Goal: Communication & Community: Answer question/provide support

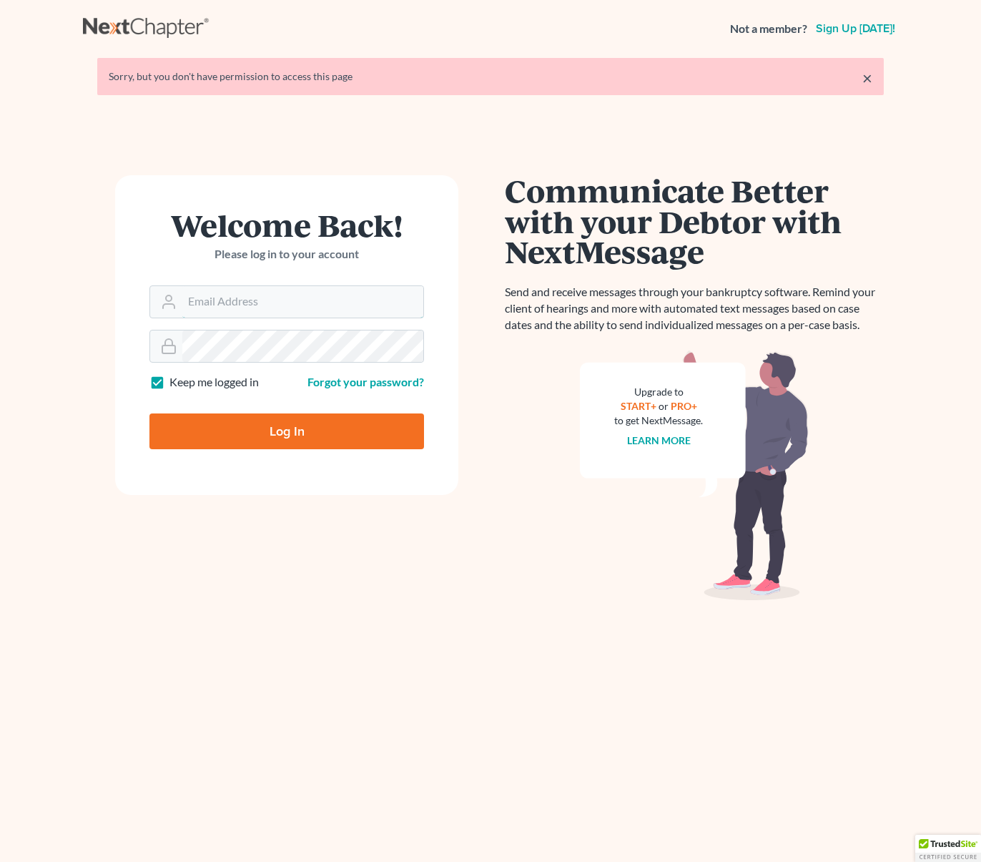
type input "[EMAIL_ADDRESS][DOMAIN_NAME]"
click at [302, 431] on input "Log In" at bounding box center [287, 431] width 275 height 36
type input "Thinking..."
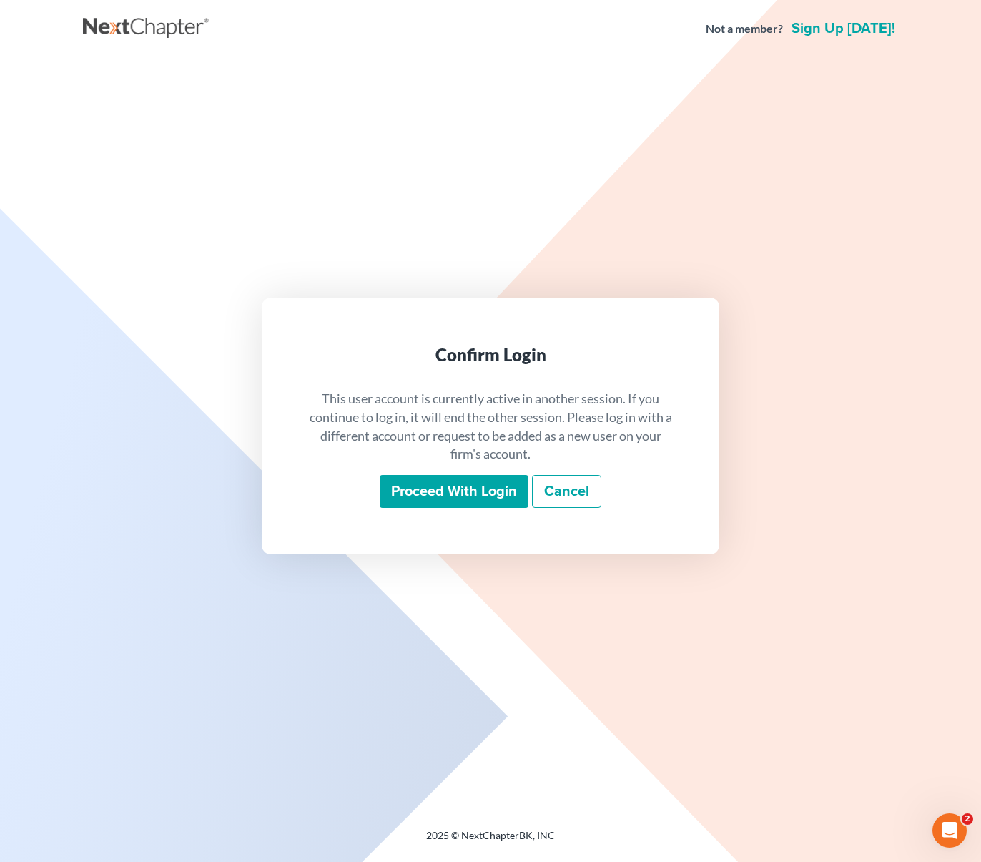
click at [442, 499] on input "Proceed with login" at bounding box center [454, 491] width 149 height 33
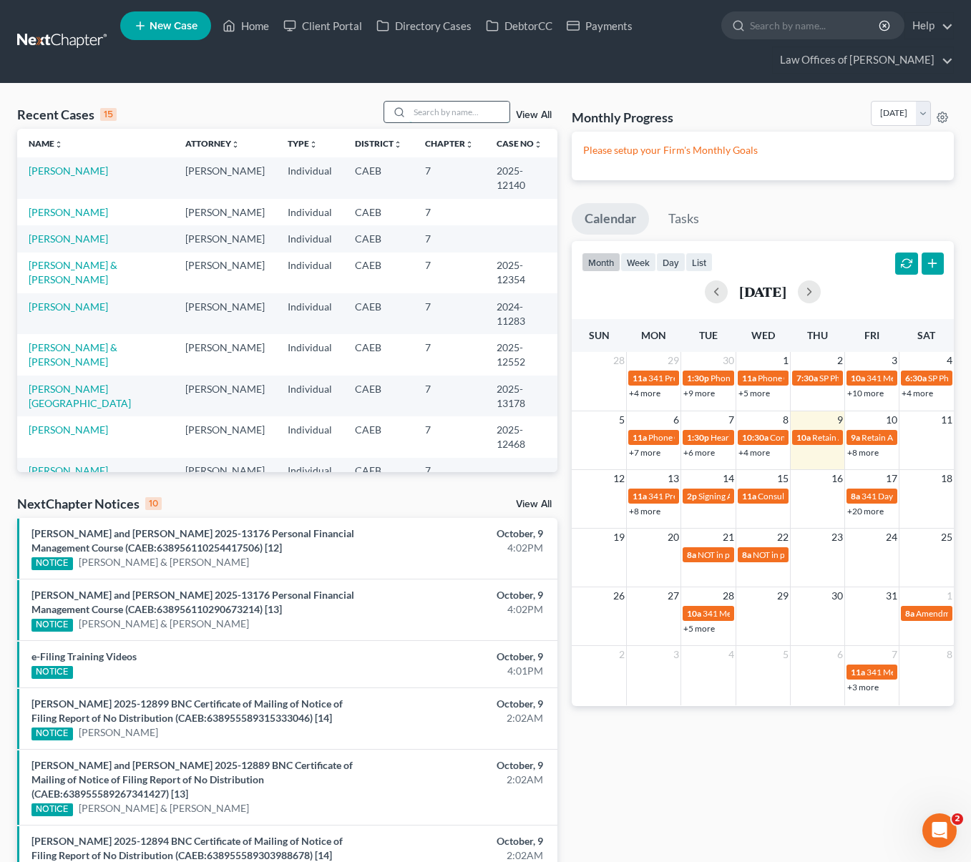
click at [439, 106] on input "search" at bounding box center [459, 112] width 100 height 21
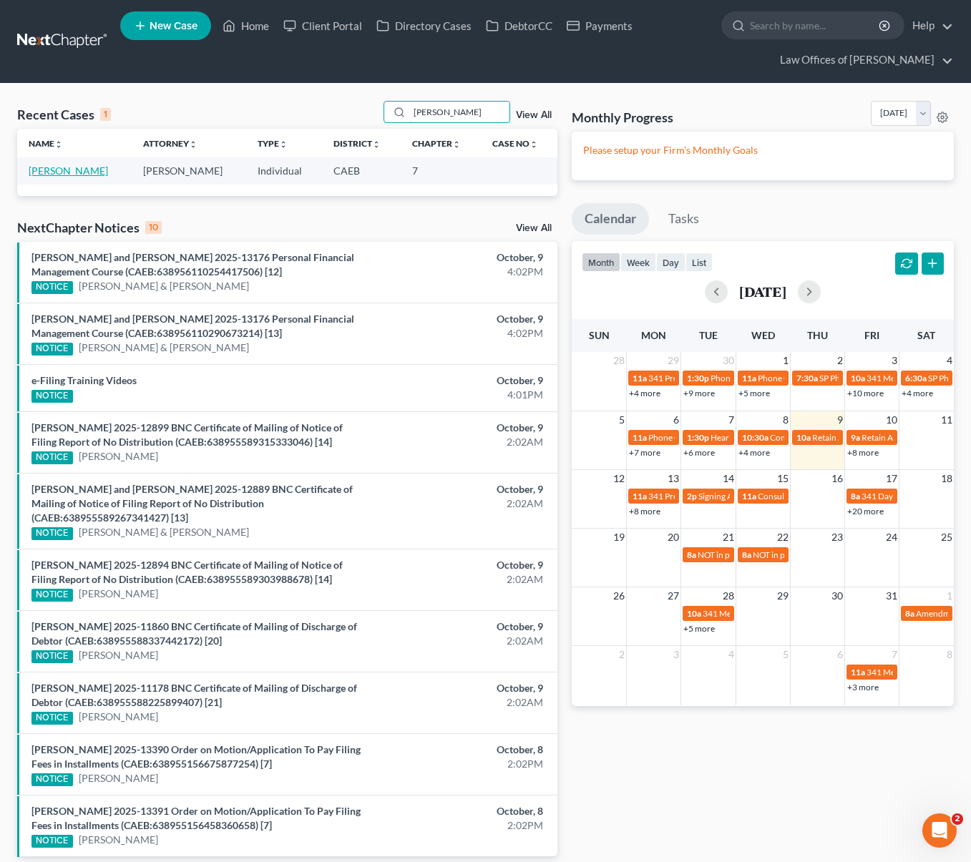
type input "[PERSON_NAME]"
click at [86, 172] on link "[PERSON_NAME]" at bounding box center [68, 171] width 79 height 12
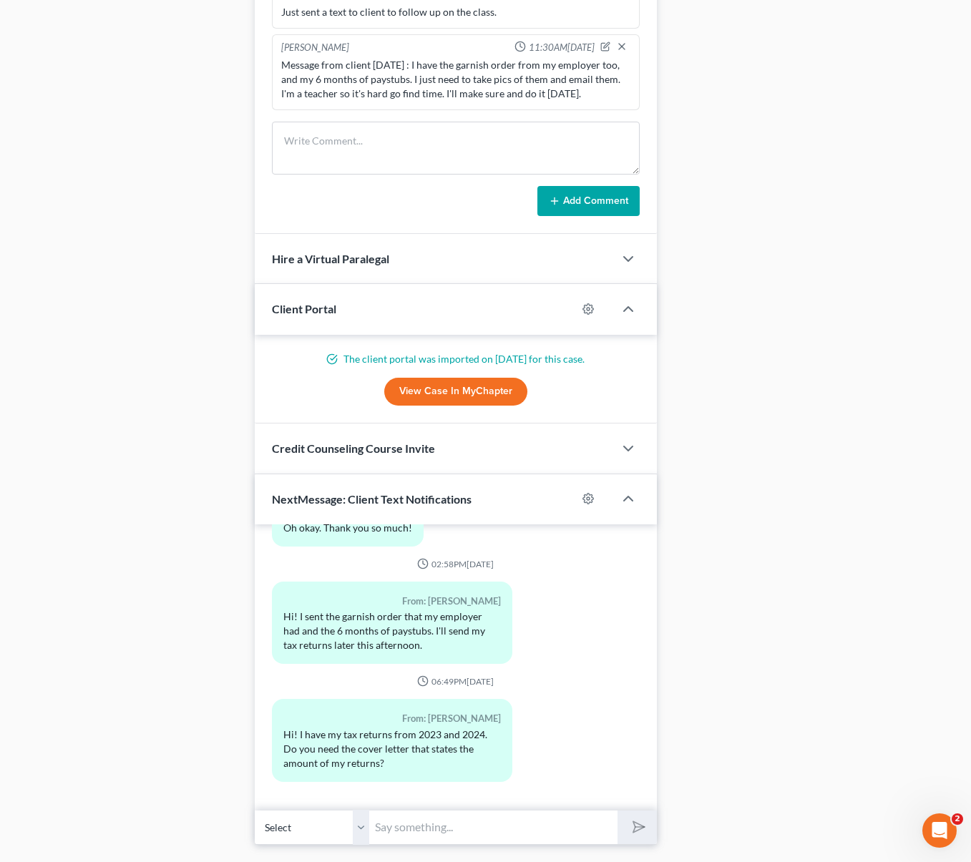
scroll to position [1201, 0]
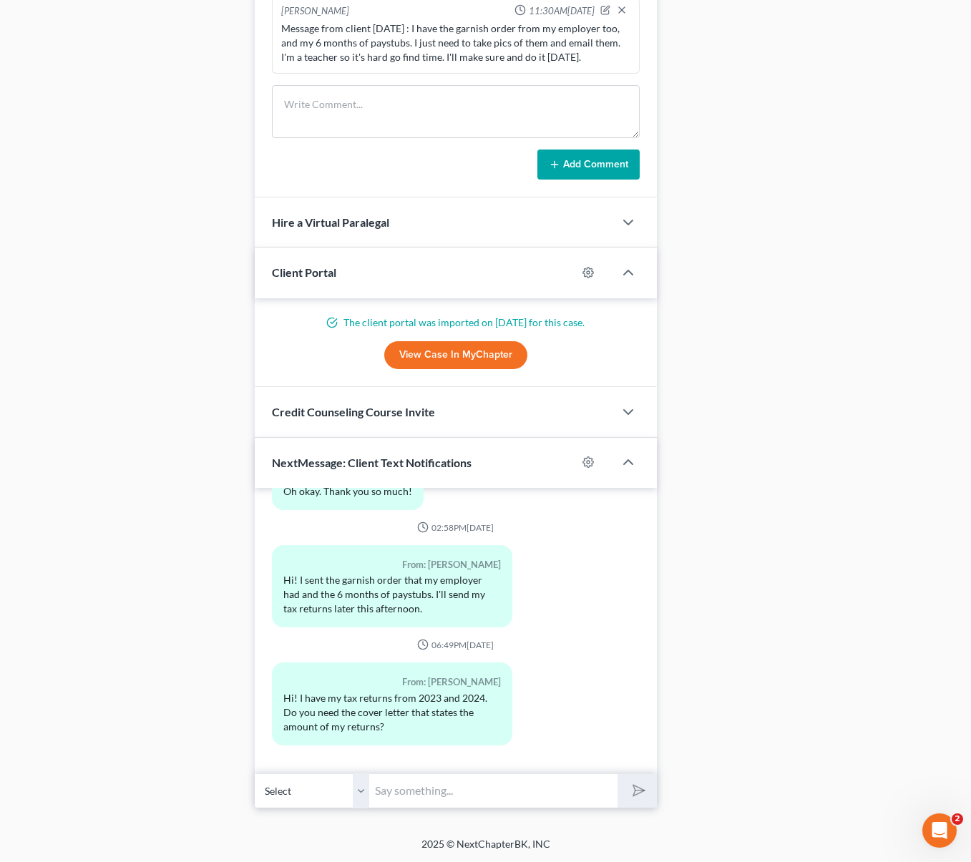
click at [410, 787] on input "text" at bounding box center [493, 790] width 248 height 35
type input "Hi. No, we don't need to cover letter."
click at [617, 774] on button "submit" at bounding box center [636, 791] width 39 height 34
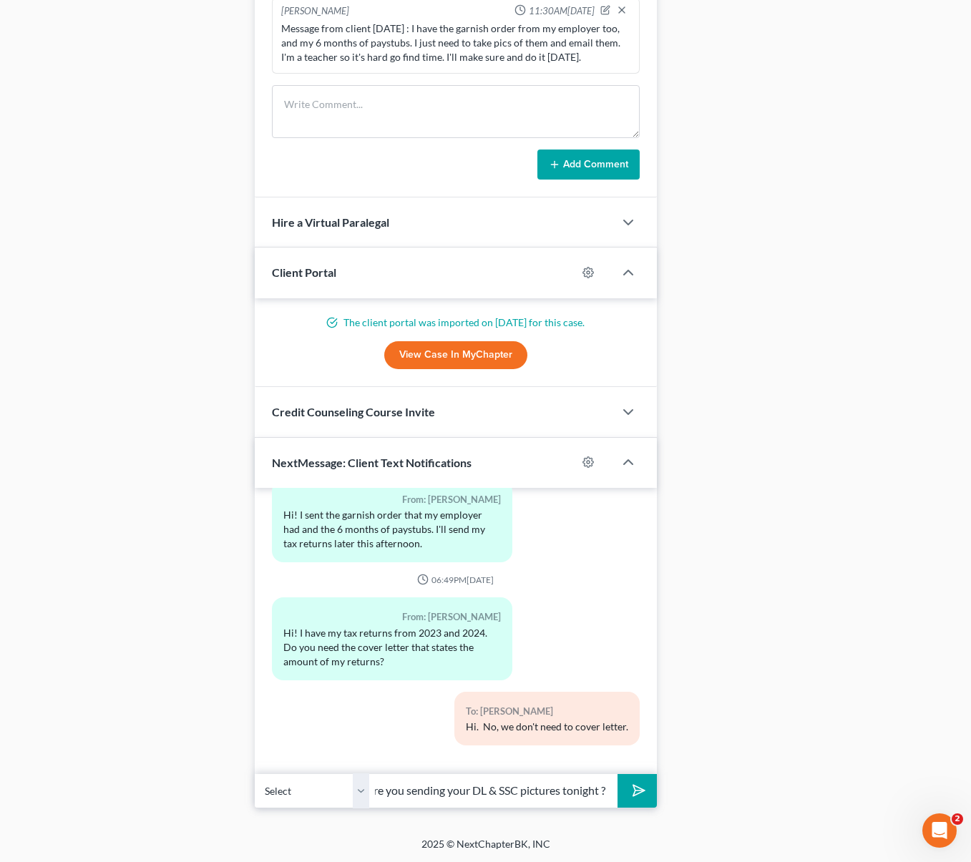
scroll to position [0, 14]
type input "Are you sending your DL & SSC pictures tonight ?"
click at [637, 789] on line "submit" at bounding box center [638, 790] width 9 height 9
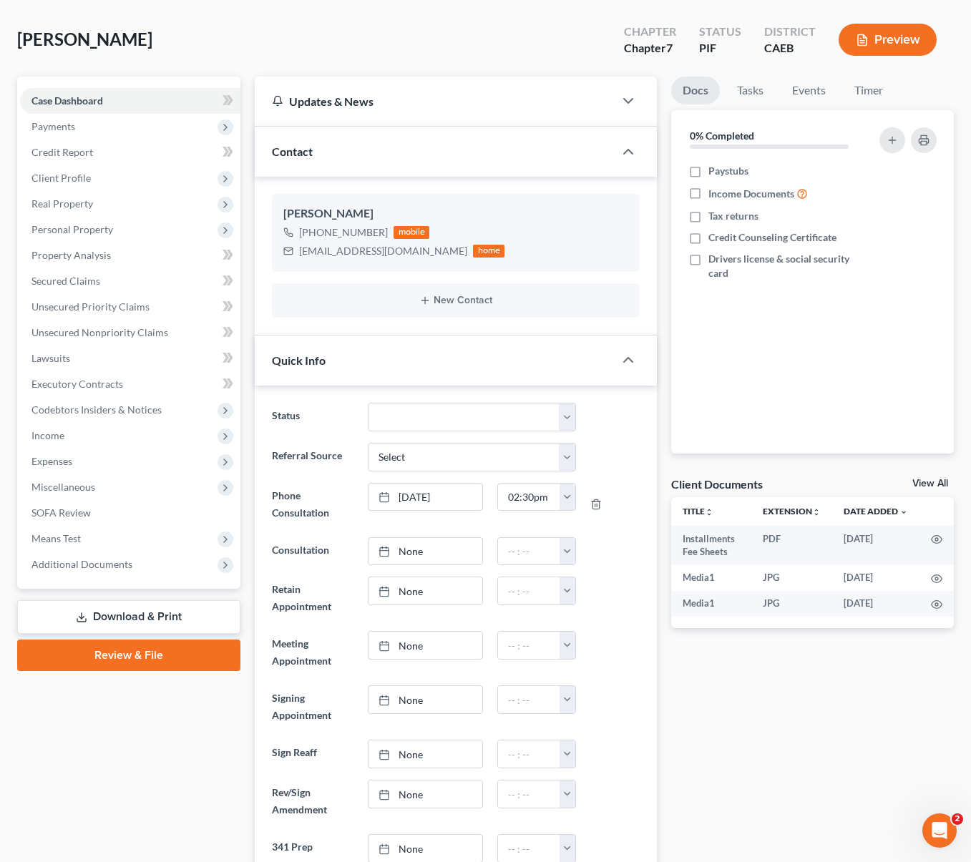
scroll to position [89, 0]
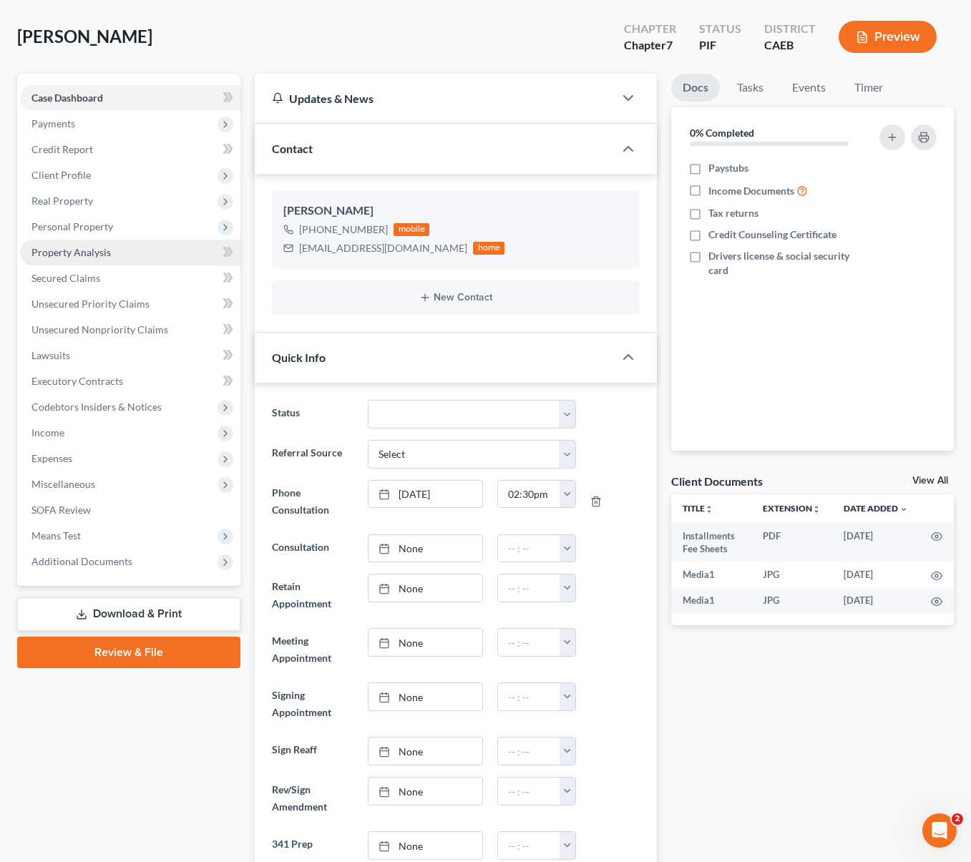
click at [99, 253] on span "Property Analysis" at bounding box center [70, 252] width 79 height 12
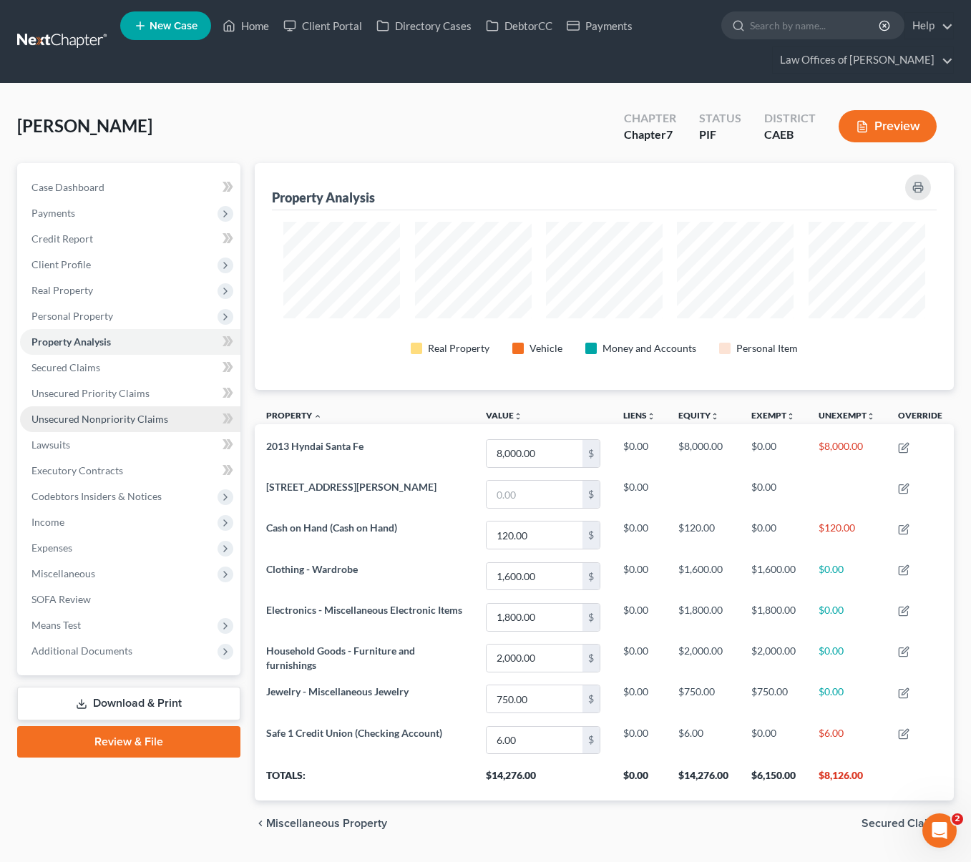
click at [137, 413] on span "Unsecured Nonpriority Claims" at bounding box center [99, 419] width 137 height 12
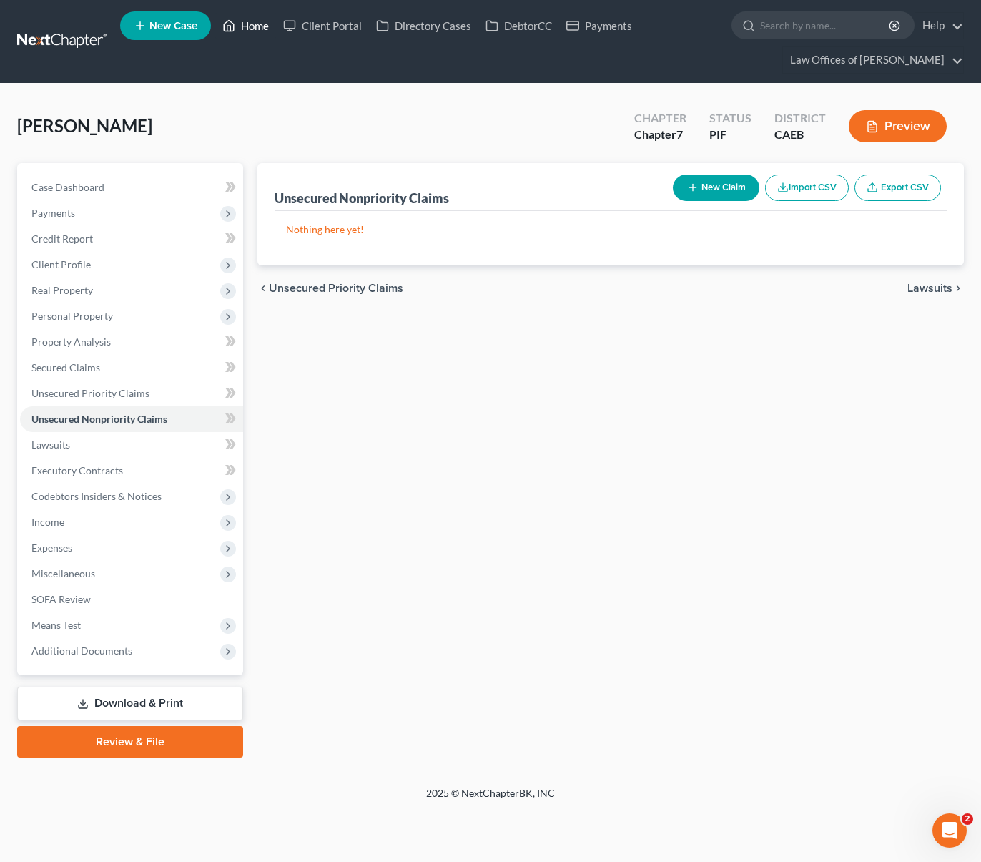
click at [263, 28] on link "Home" at bounding box center [245, 26] width 61 height 26
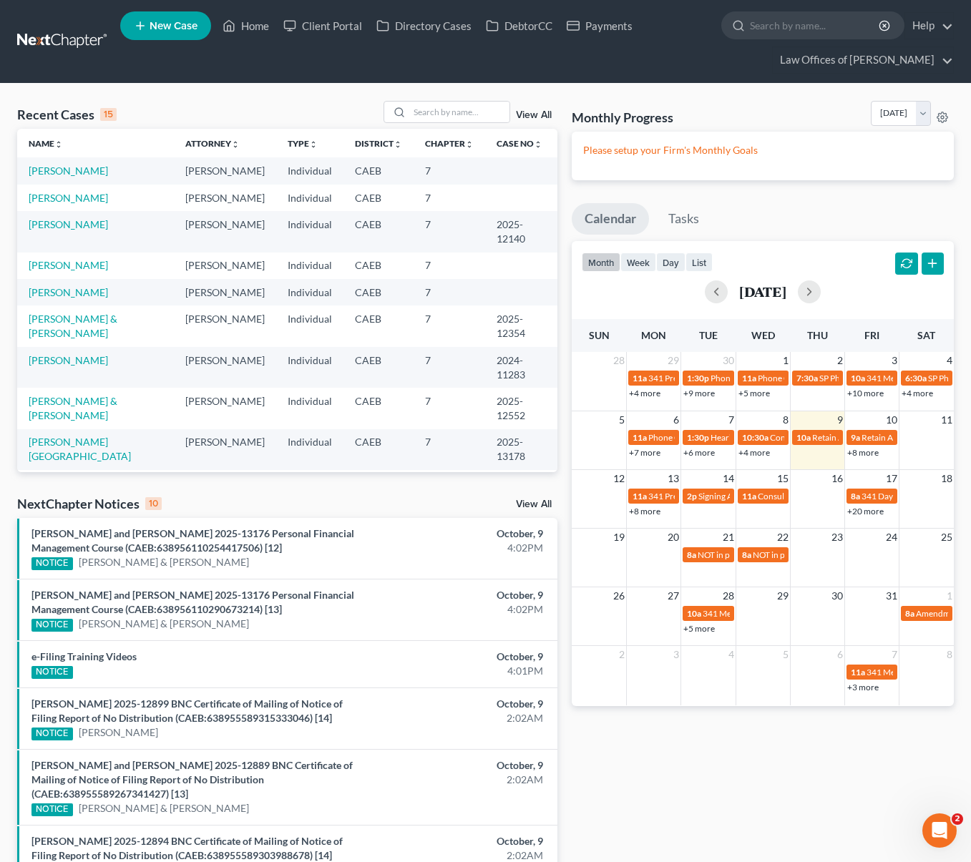
click at [863, 450] on link "+8 more" at bounding box center [862, 452] width 31 height 11
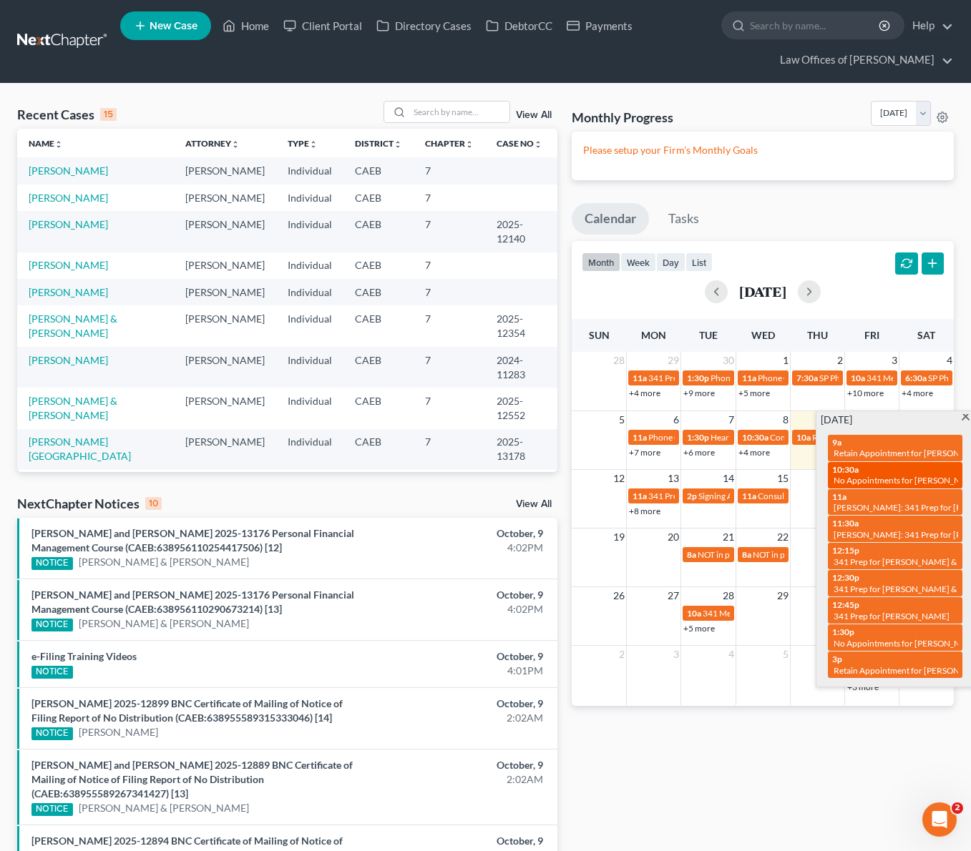
click at [903, 481] on span "No Appointments for [PERSON_NAME]" at bounding box center [907, 480] width 148 height 11
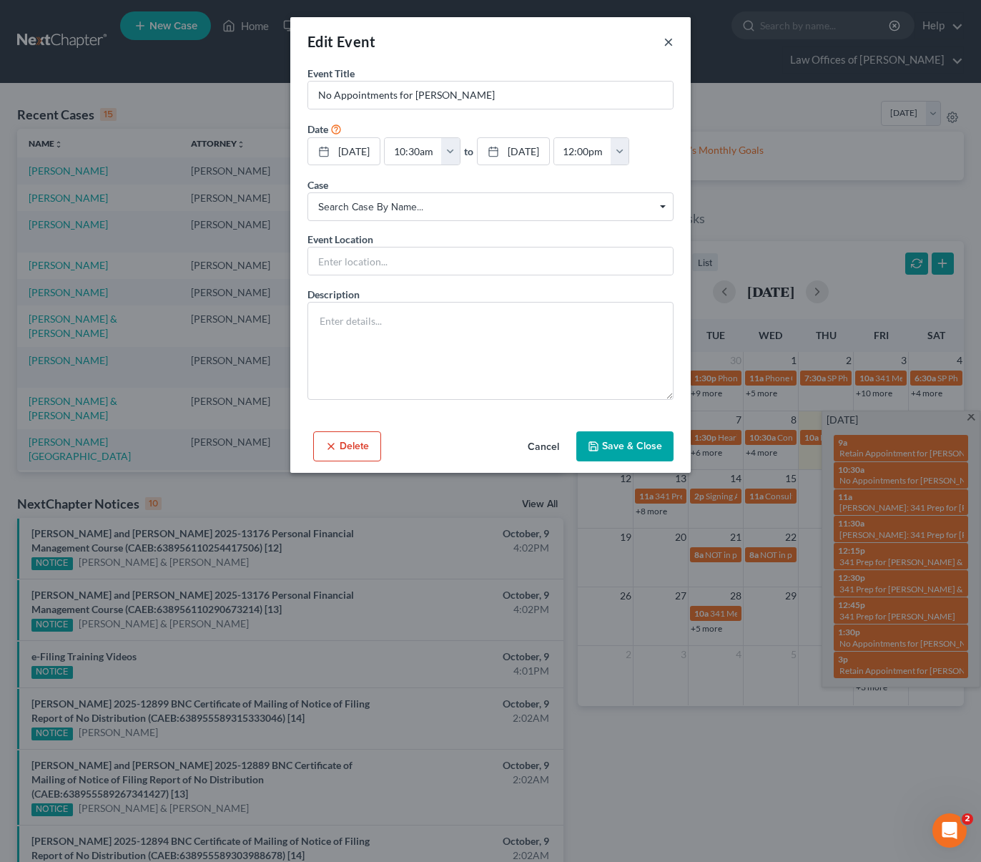
click at [669, 42] on button "×" at bounding box center [669, 41] width 10 height 17
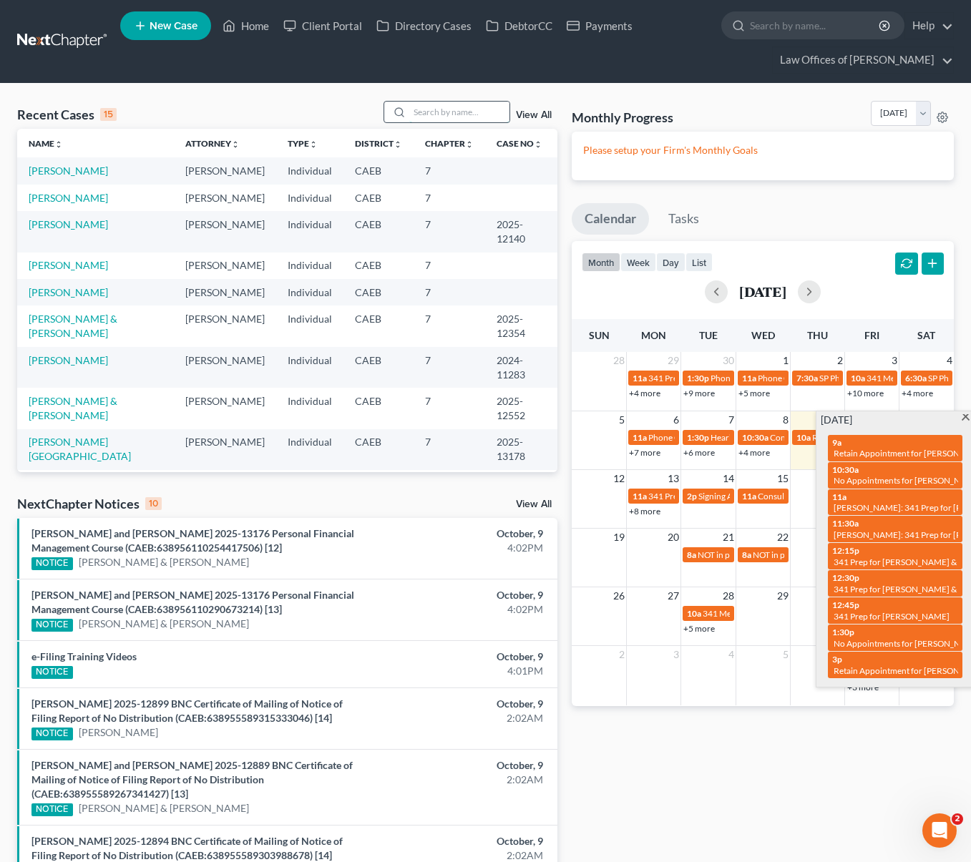
click at [449, 113] on input "search" at bounding box center [459, 112] width 100 height 21
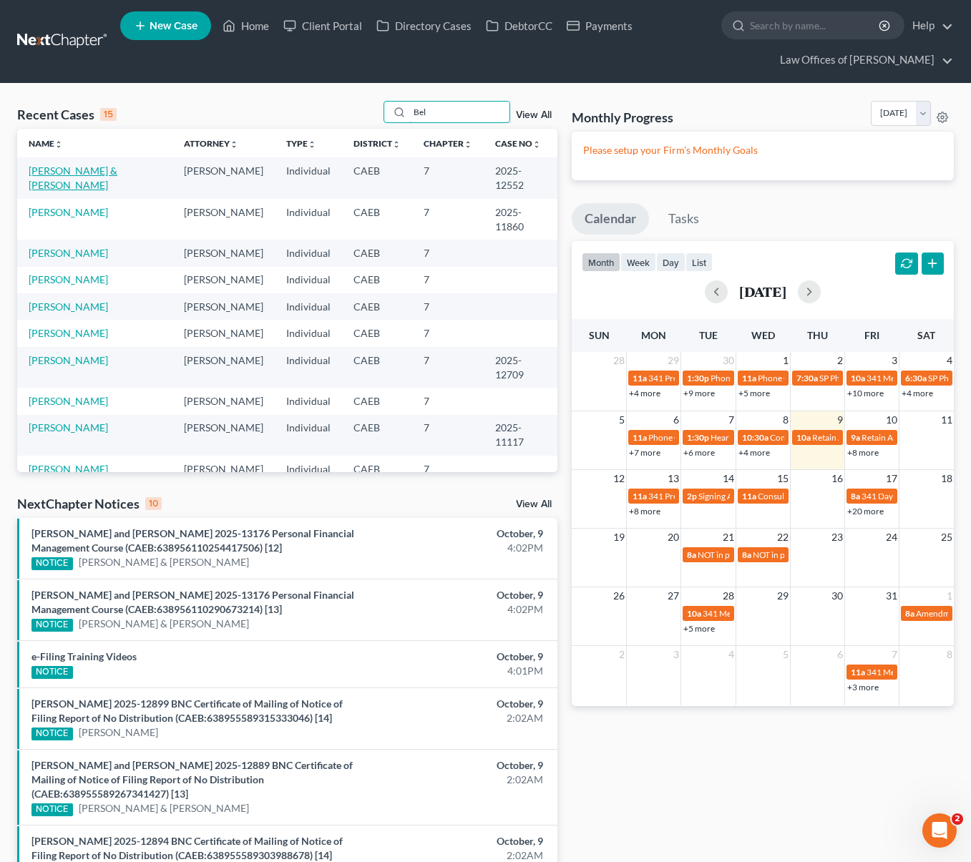
type input "Bel"
click at [117, 174] on link "[PERSON_NAME] & [PERSON_NAME]" at bounding box center [73, 178] width 89 height 26
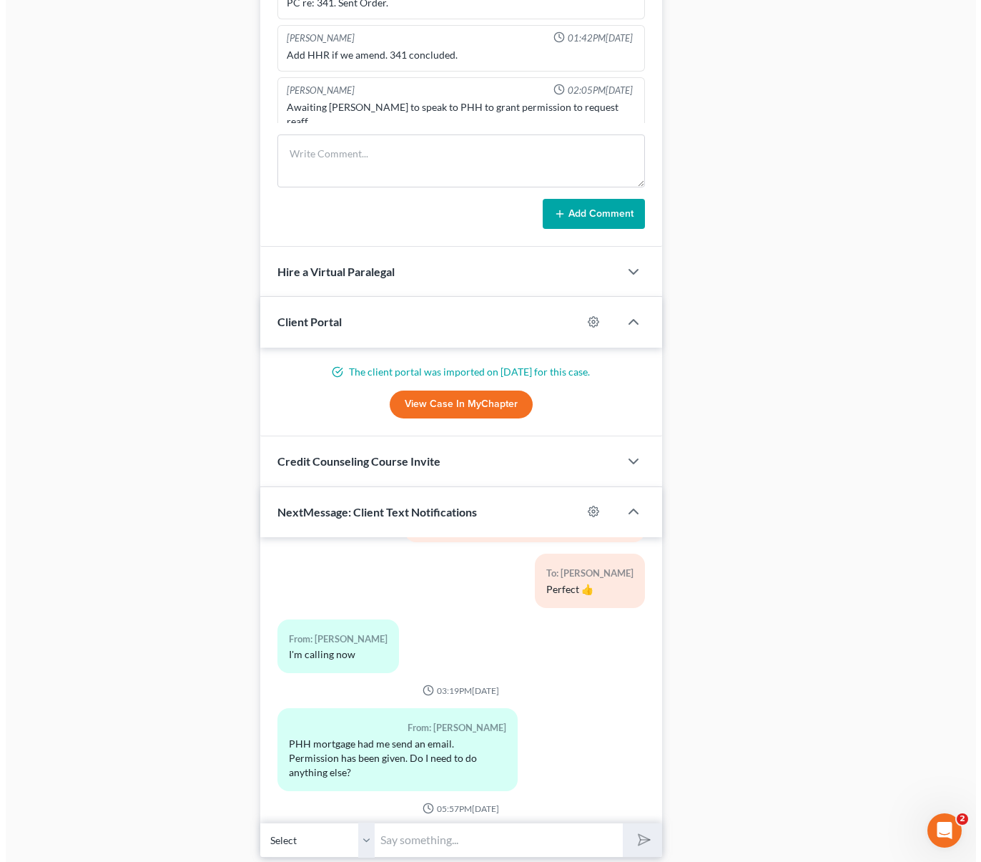
scroll to position [1151, 0]
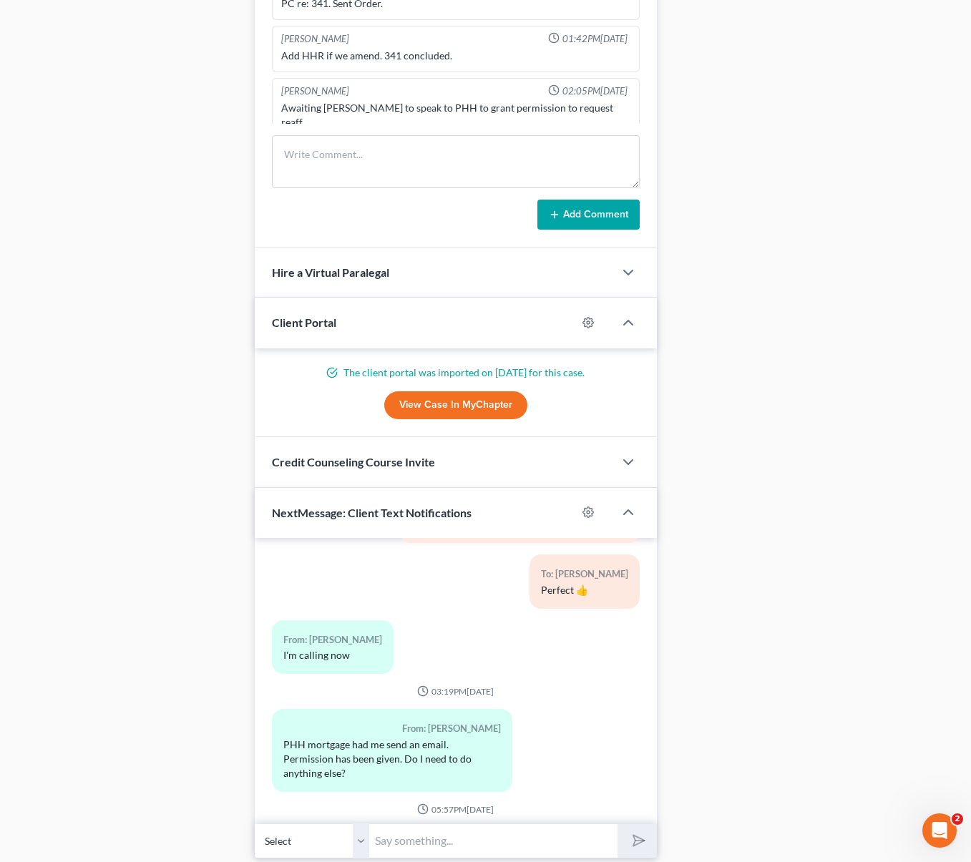
click at [323, 858] on button "Media1" at bounding box center [312, 863] width 46 height 11
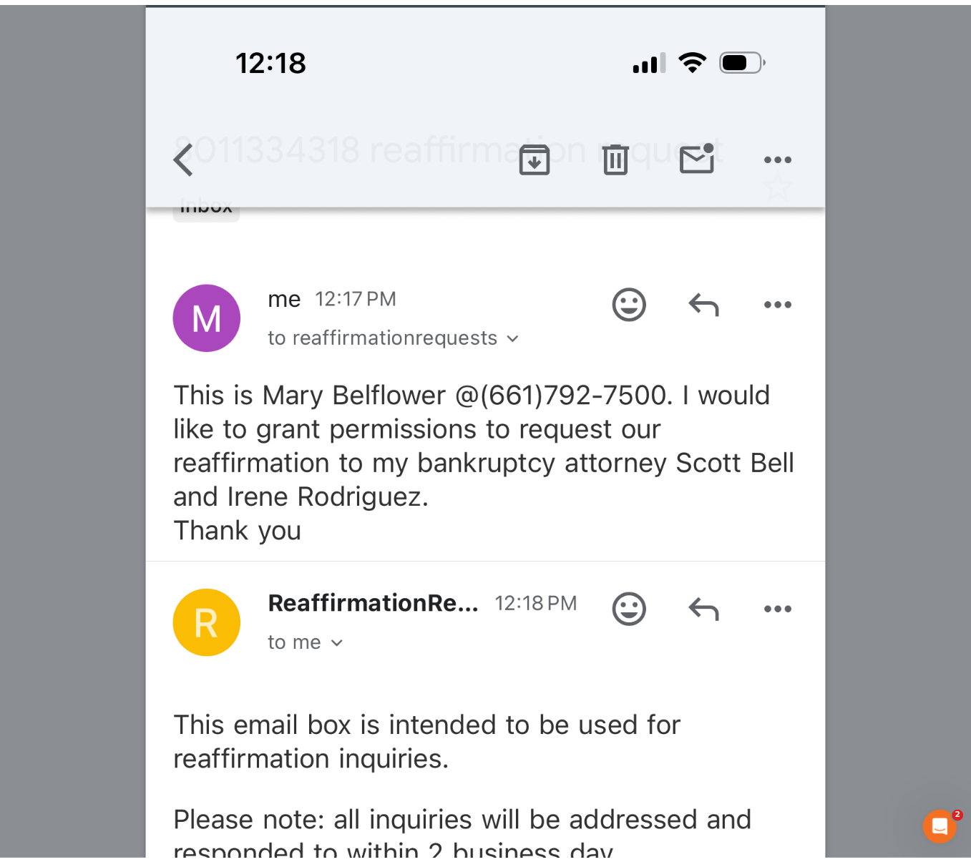
scroll to position [0, 0]
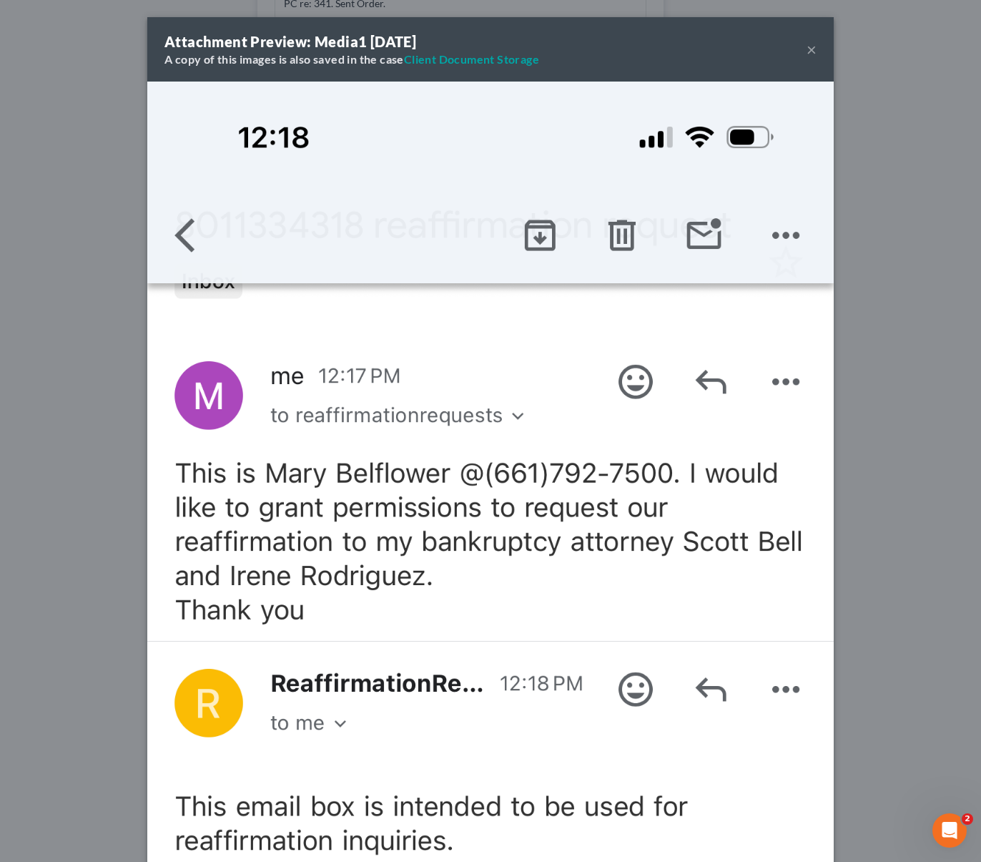
click at [807, 49] on button "×" at bounding box center [812, 49] width 10 height 17
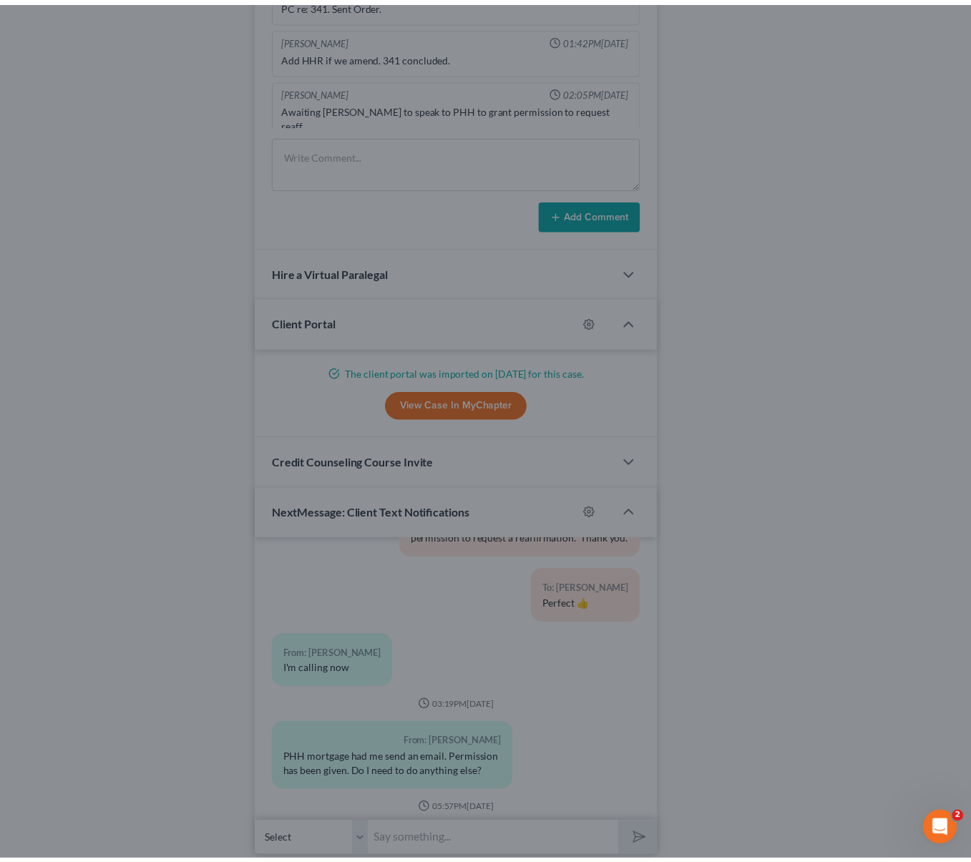
scroll to position [9834, 0]
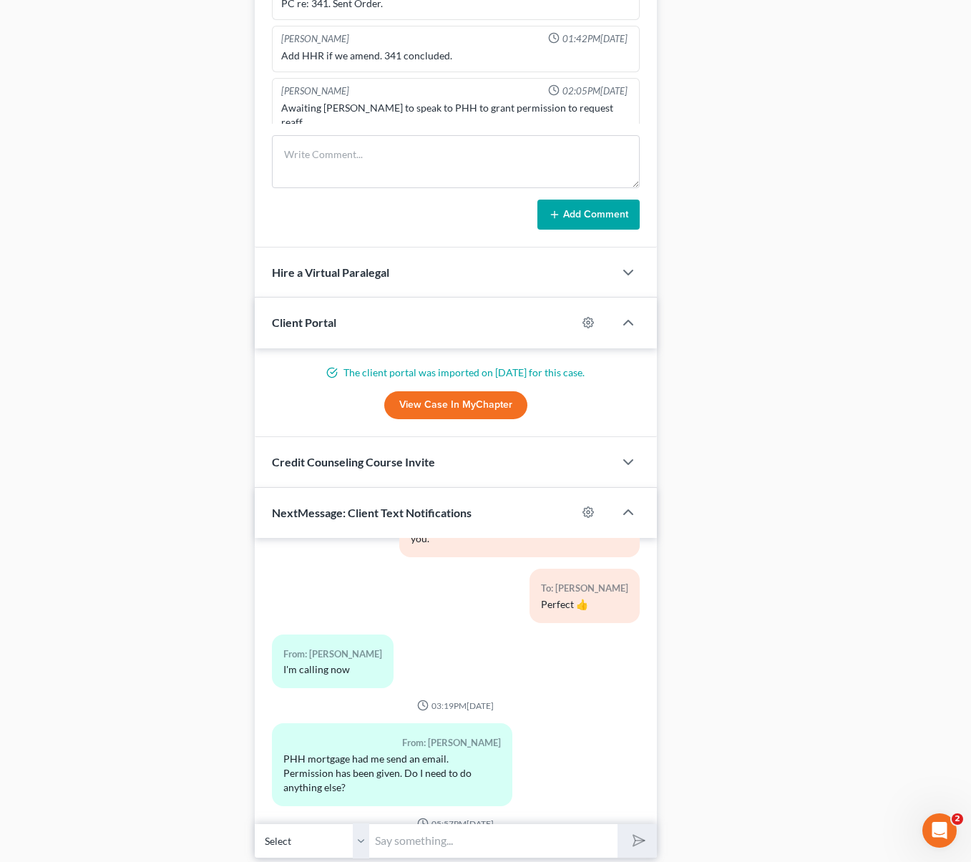
click at [403, 838] on input "text" at bounding box center [493, 840] width 248 height 35
type input "Hi, [PERSON_NAME]. We need your help in regards to the reaffirmation agreement."
click at [617, 824] on button "submit" at bounding box center [636, 841] width 39 height 34
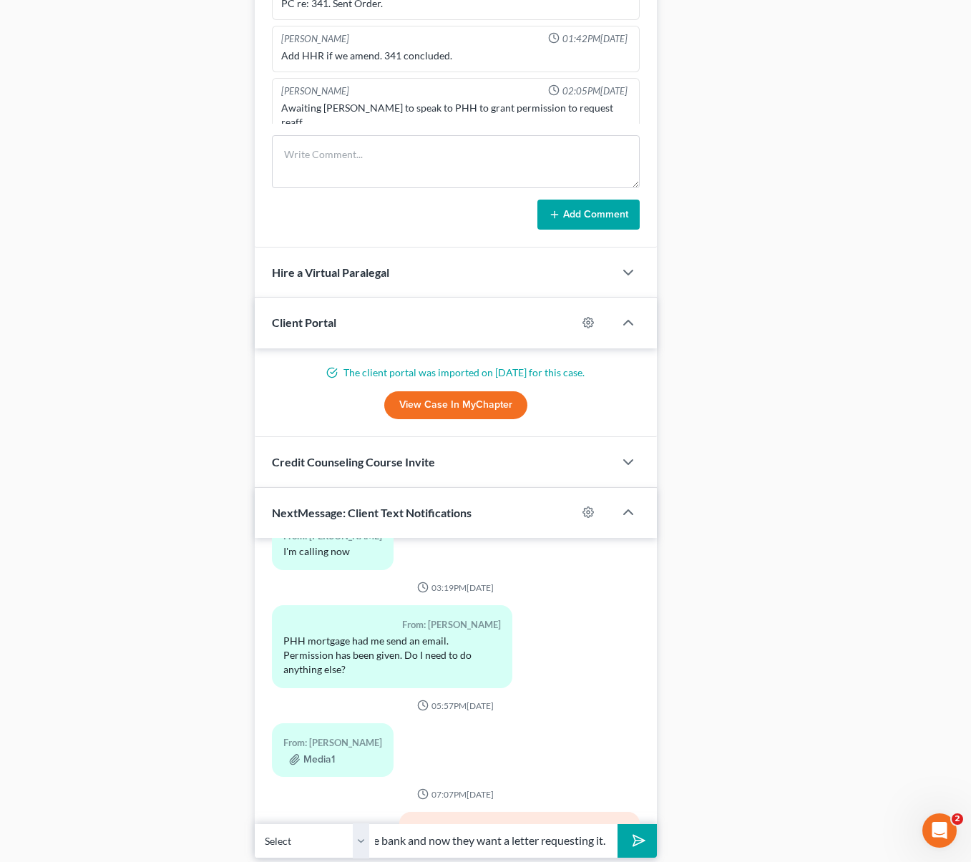
scroll to position [0, 73]
type input "We called the bank and now they want a letter requesting it."
click at [617, 824] on button "submit" at bounding box center [636, 841] width 39 height 34
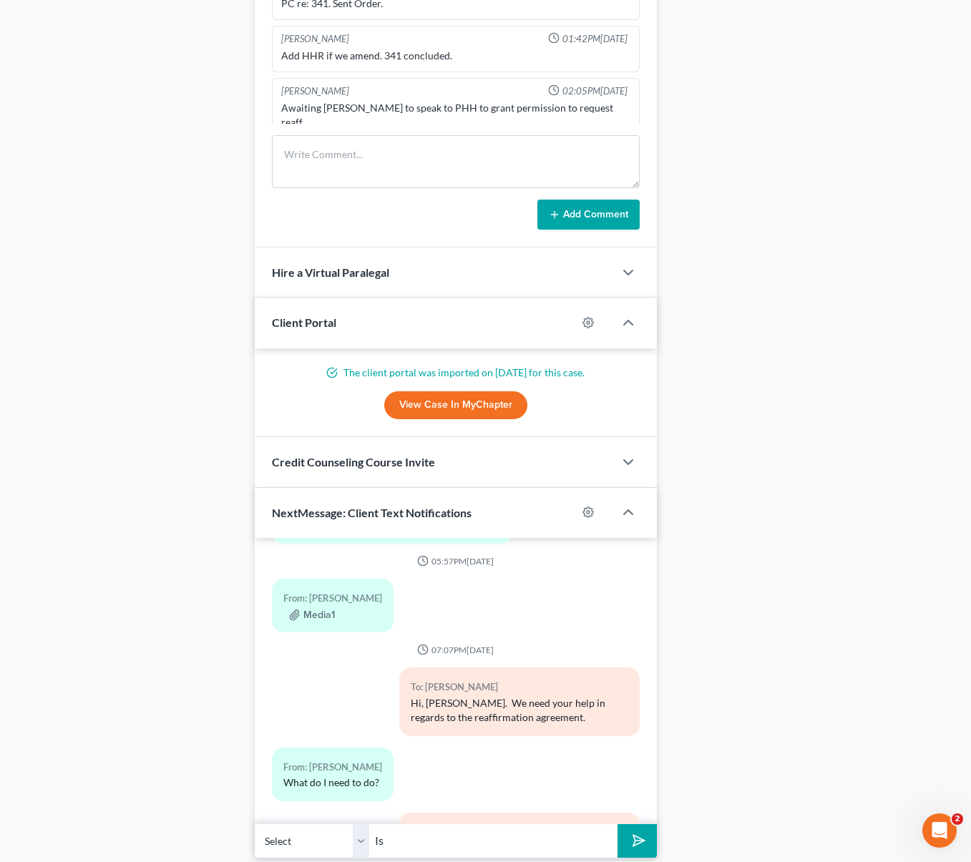
type input "I"
type input "Is it possible for you to call them to ask to send the reaffirmation agreement …"
click at [617, 824] on button "submit" at bounding box center [636, 841] width 39 height 34
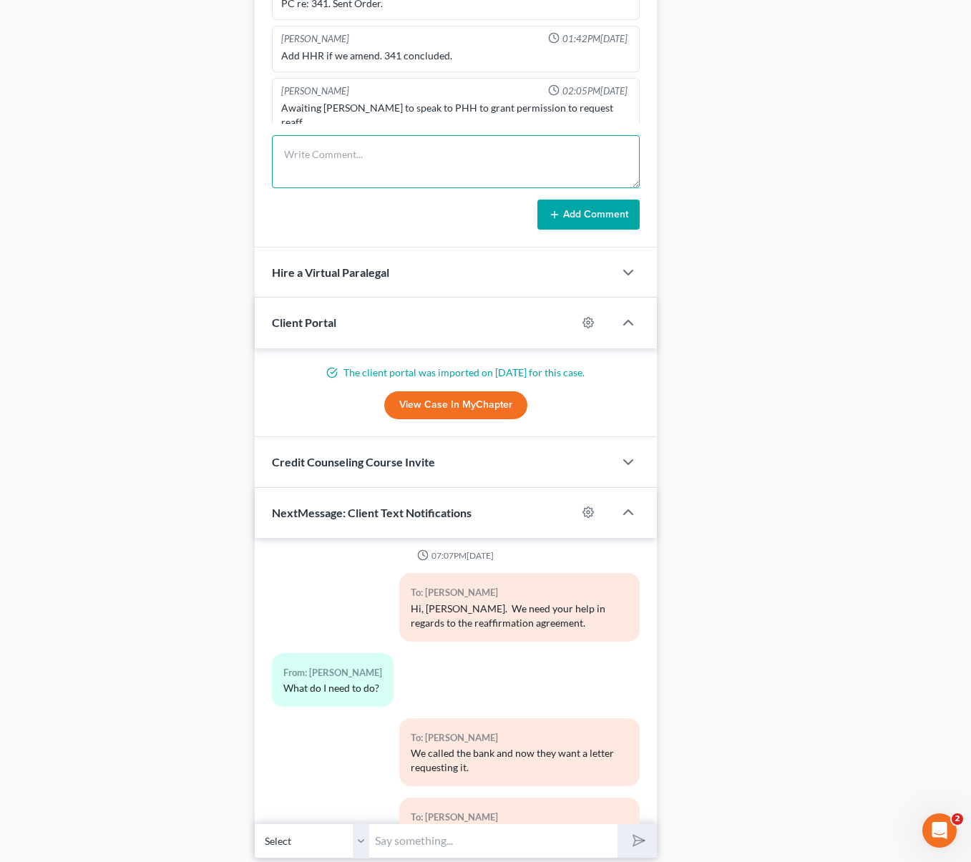
click at [290, 150] on textarea at bounding box center [455, 161] width 367 height 53
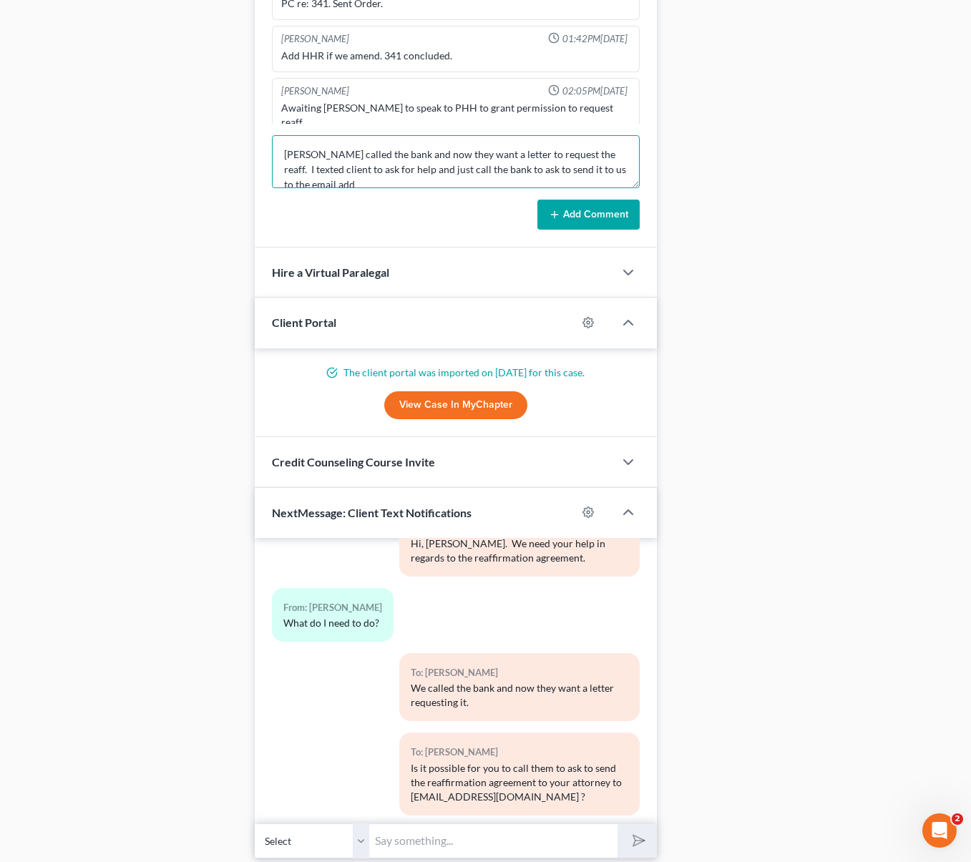
scroll to position [3, 0]
type textarea "[PERSON_NAME] called the bank and now they want a letter to request the reaff. …"
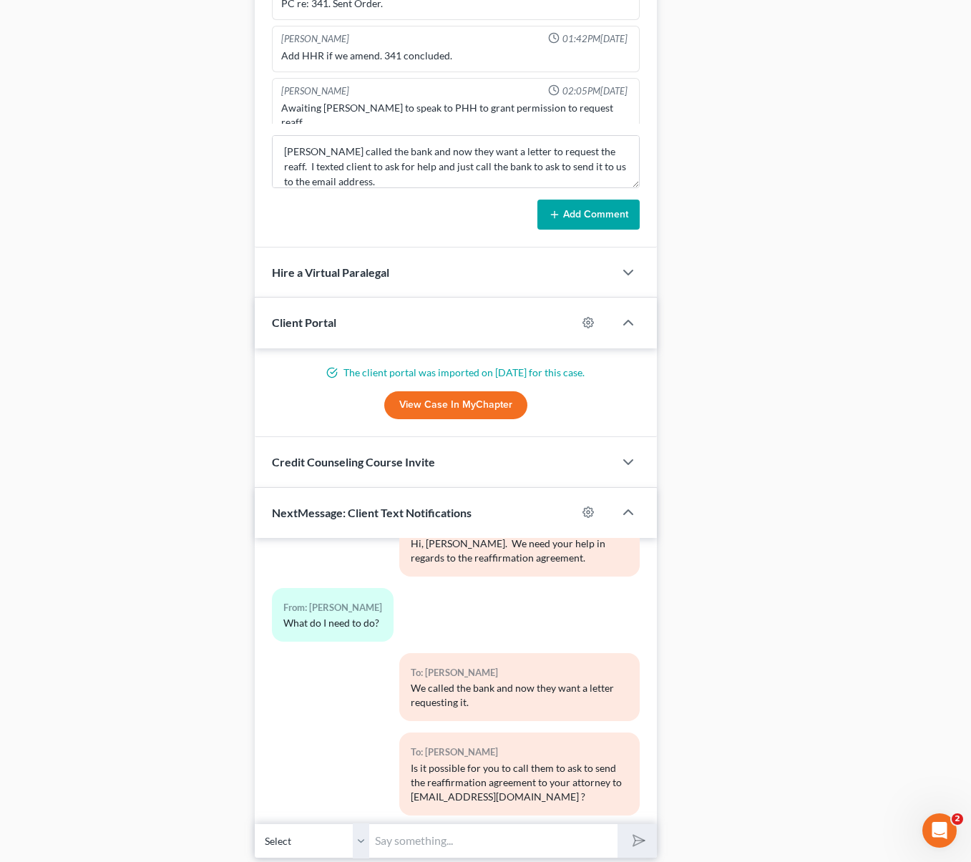
click at [580, 222] on button "Add Comment" at bounding box center [588, 215] width 102 height 30
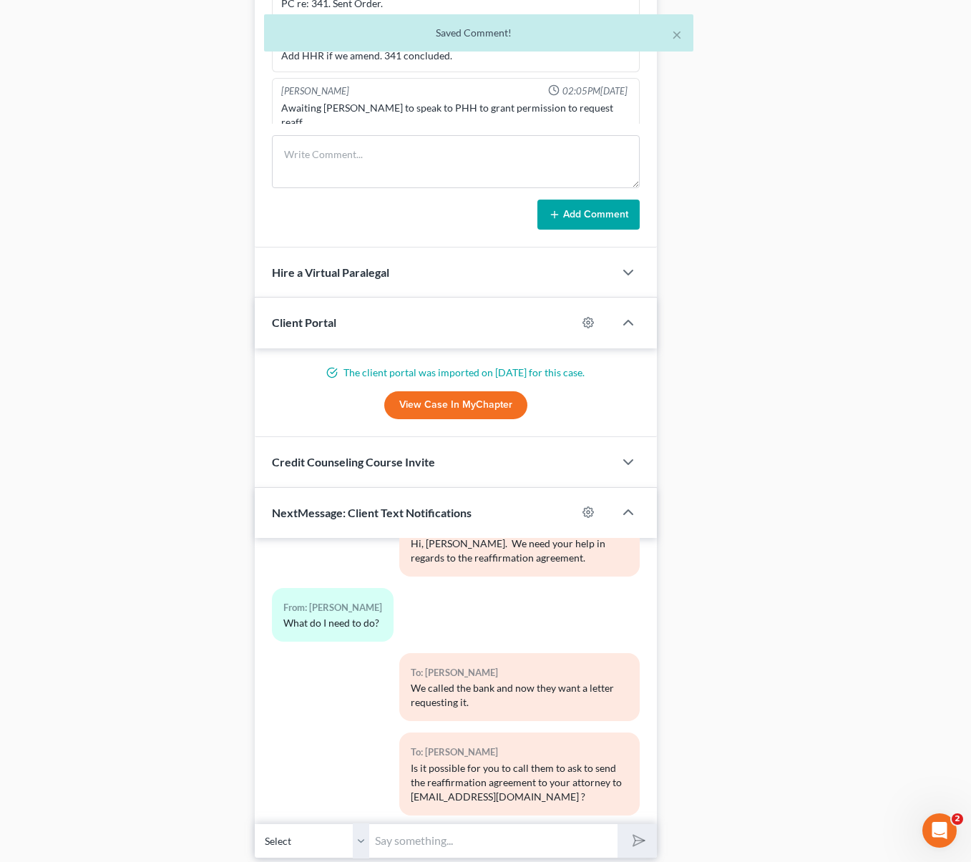
scroll to position [1499, 0]
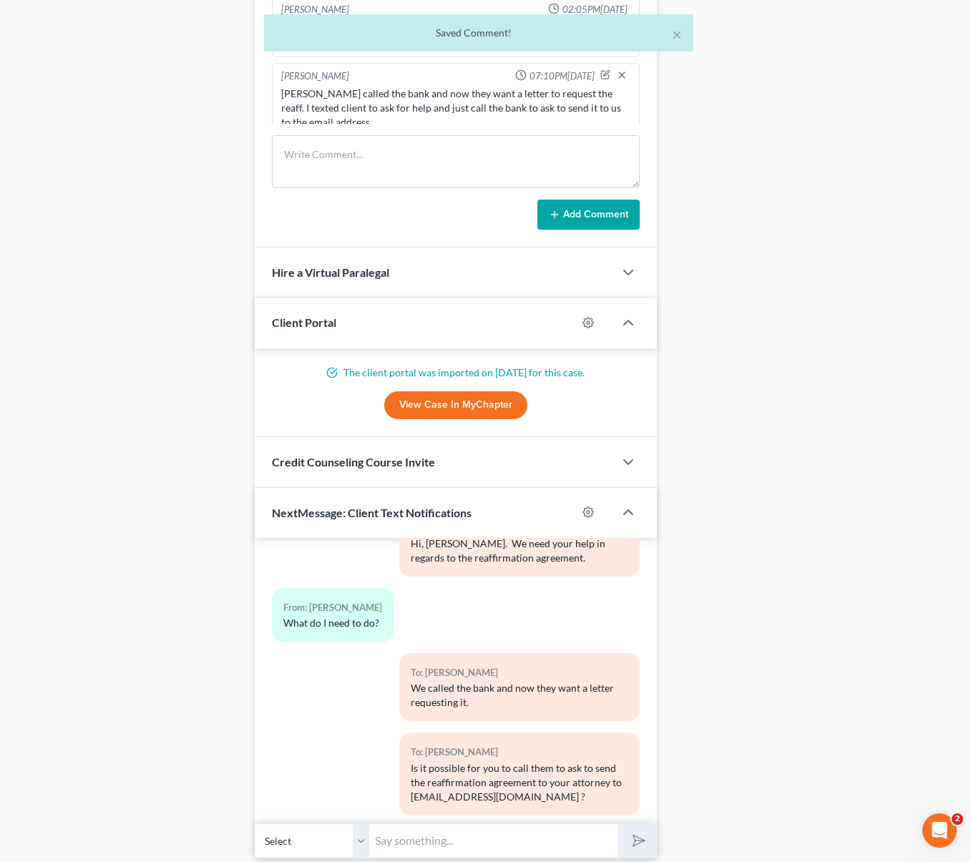
click at [402, 843] on input "text" at bounding box center [493, 840] width 248 height 35
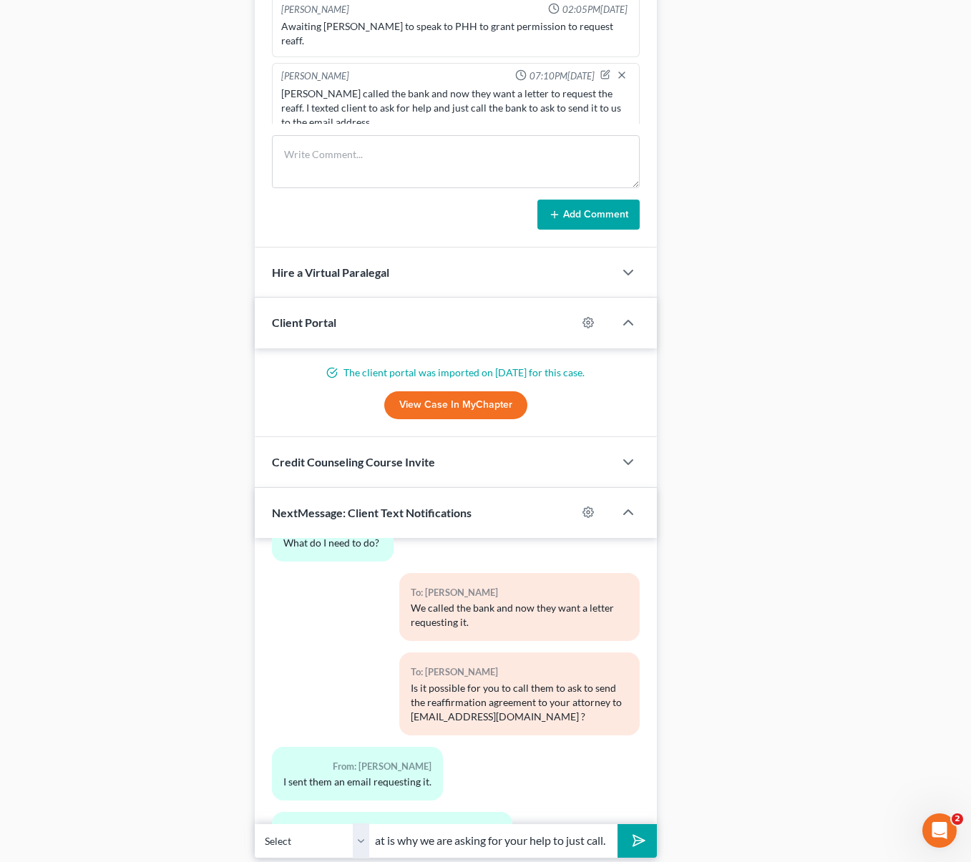
scroll to position [0, 166]
type input "Correct, but they never did so that is why we are asking for your help to just …"
click at [617, 824] on button "submit" at bounding box center [636, 841] width 39 height 34
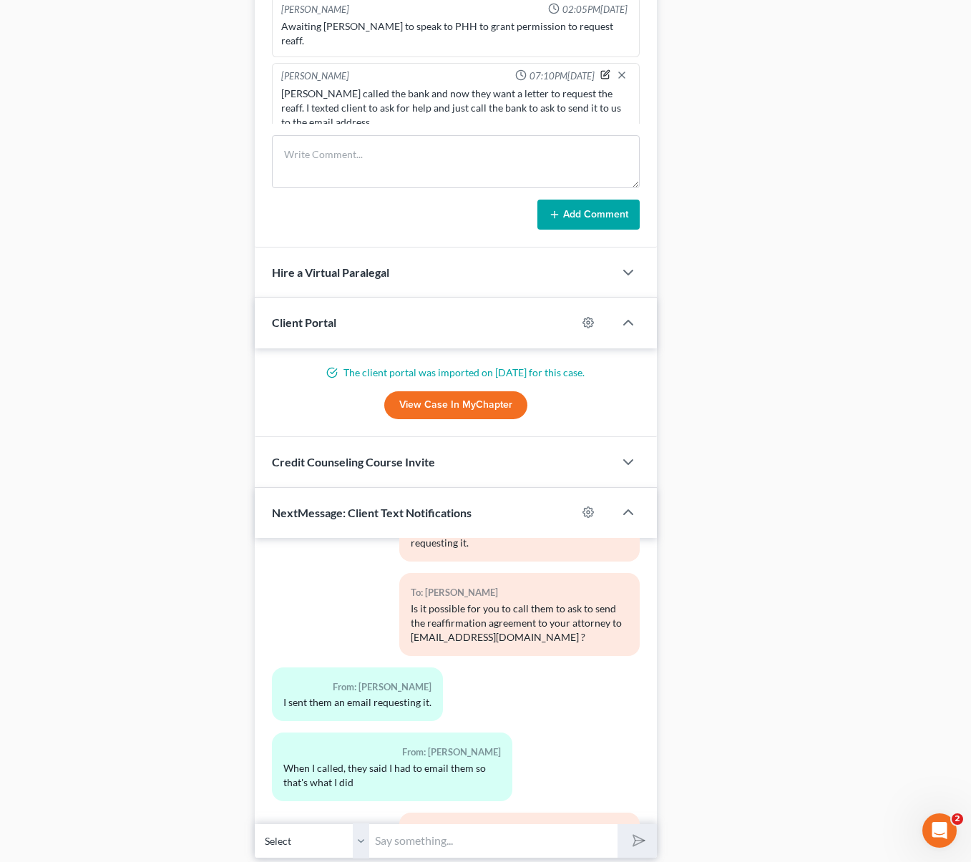
click at [600, 69] on icon "button" at bounding box center [605, 74] width 10 height 10
click at [415, 119] on textarea "[PERSON_NAME] called the bank and now they want a letter to request the reaff. …" at bounding box center [455, 113] width 348 height 53
type textarea "[PERSON_NAME] called the bank and now they want a letter to request the reaff. …"
click at [616, 69] on icon "button" at bounding box center [621, 74] width 11 height 11
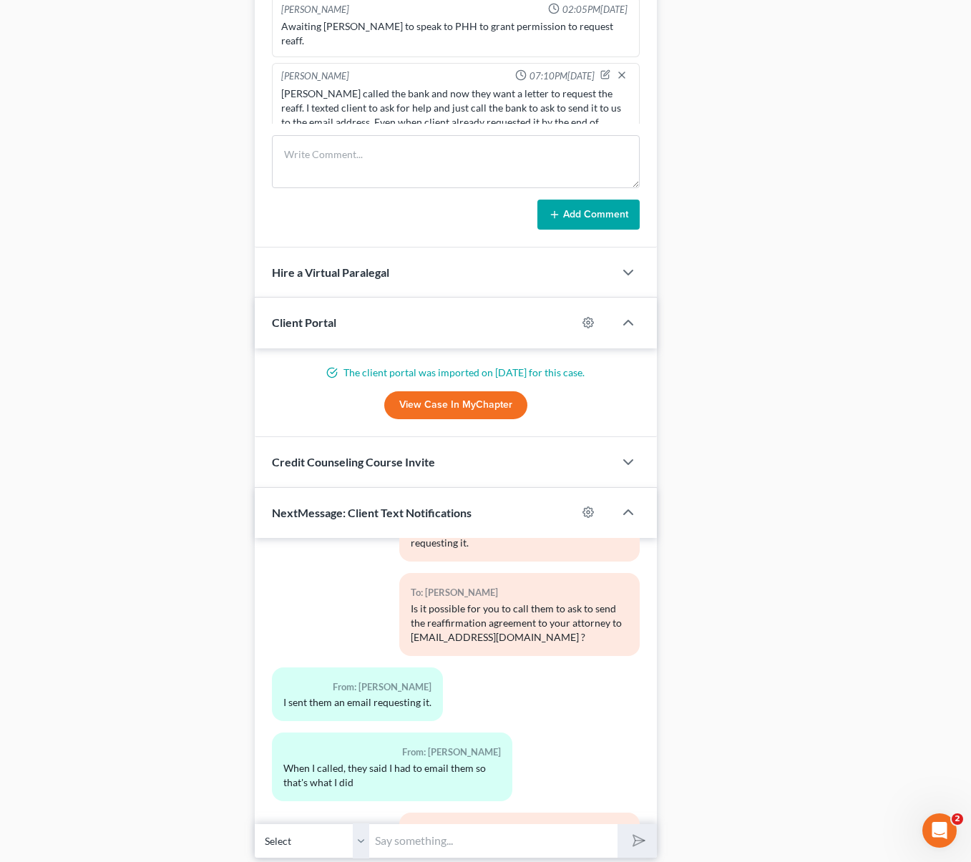
click at [502, 815] on div "05:01PM[DATE] To: [PERSON_NAME] Nice talking to you! Like I said, just reply he…" at bounding box center [455, 681] width 401 height 286
click at [454, 827] on input "text" at bounding box center [493, 840] width 248 height 35
click at [590, 667] on div "From: [PERSON_NAME] I sent them an email requesting it." at bounding box center [455, 699] width 381 height 65
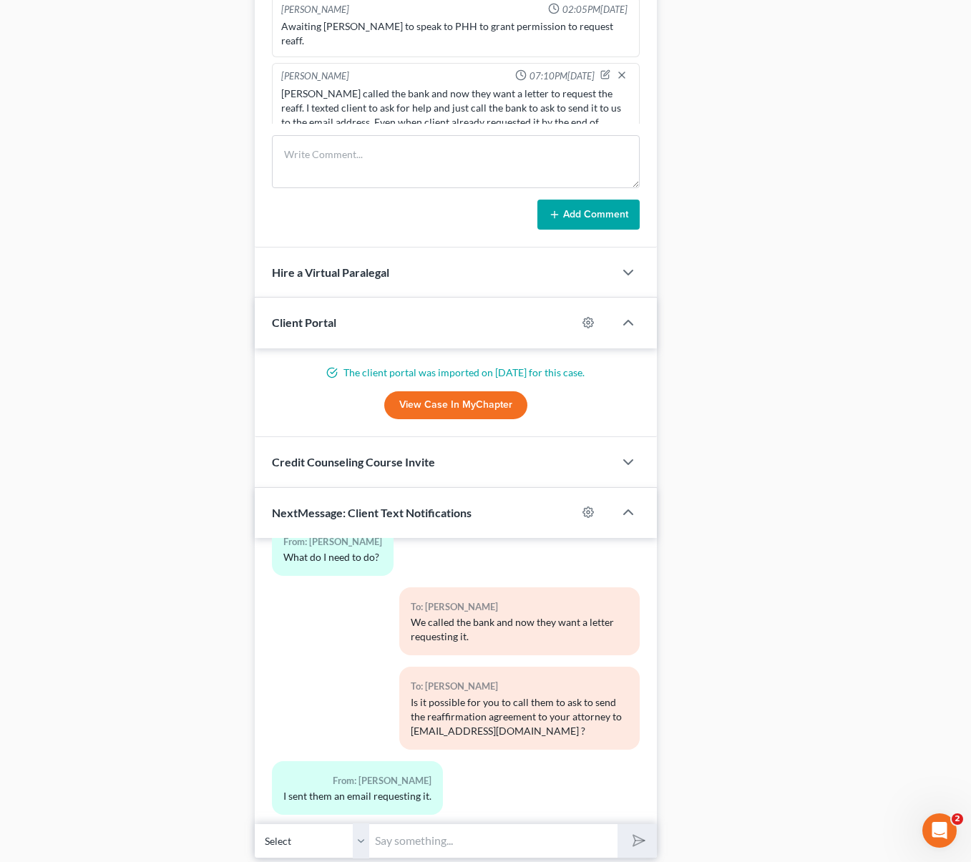
scroll to position [10415, 0]
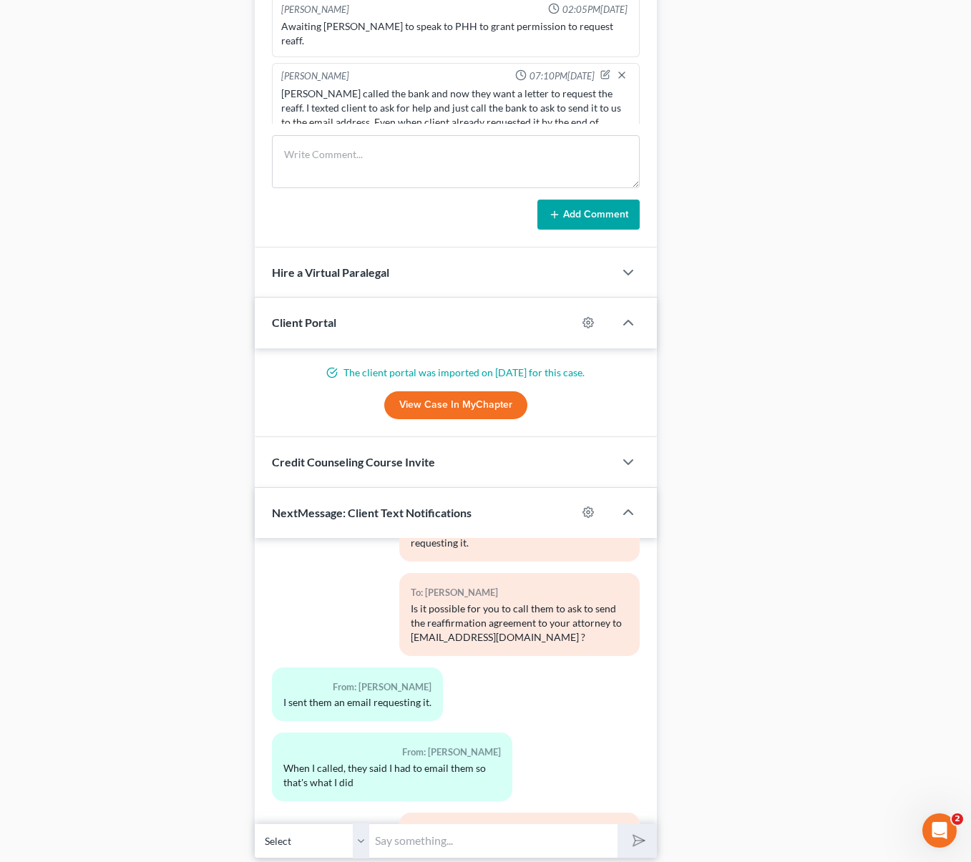
click at [437, 835] on input "text" at bounding box center [493, 840] width 248 height 35
type input "You guys are current with the mortgage payments, right ?"
click at [617, 824] on button "submit" at bounding box center [636, 841] width 39 height 34
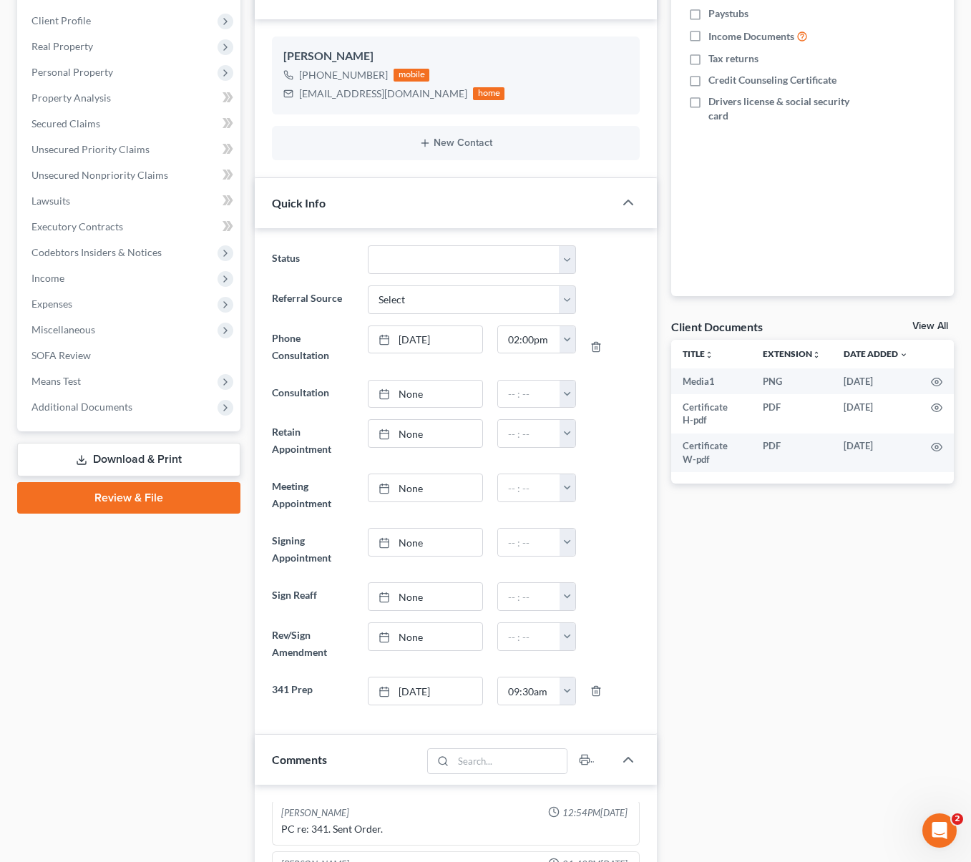
scroll to position [0, 0]
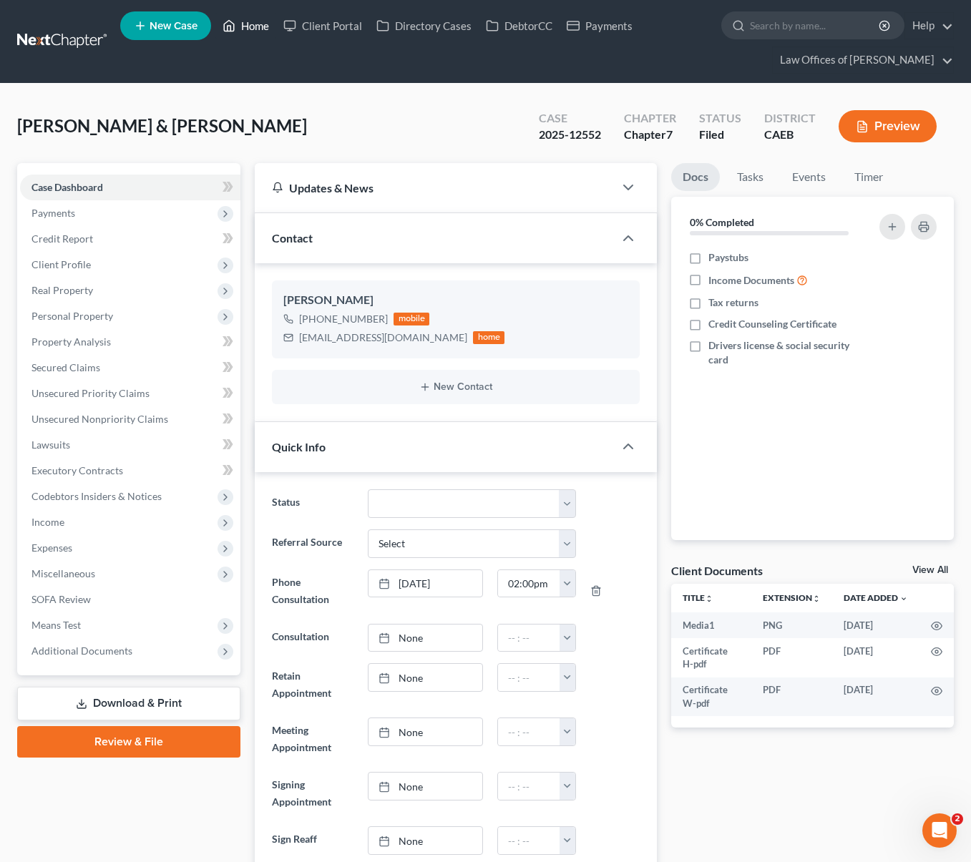
click at [265, 31] on link "Home" at bounding box center [245, 26] width 61 height 26
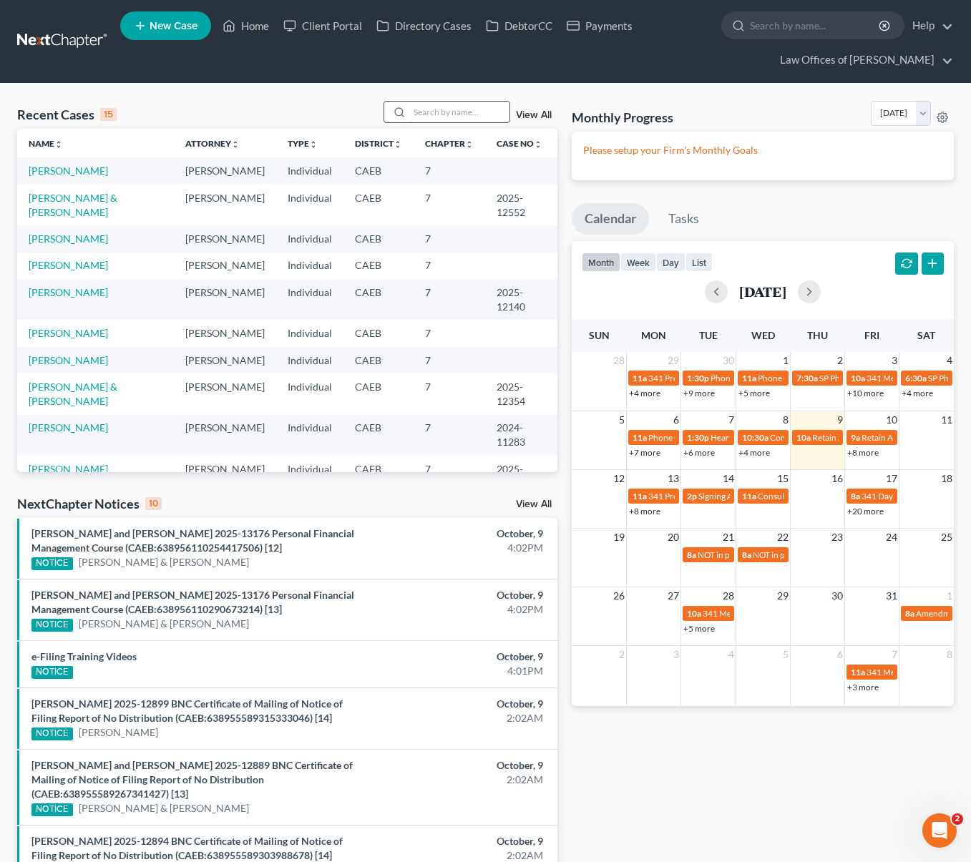
click at [429, 119] on input "search" at bounding box center [459, 112] width 100 height 21
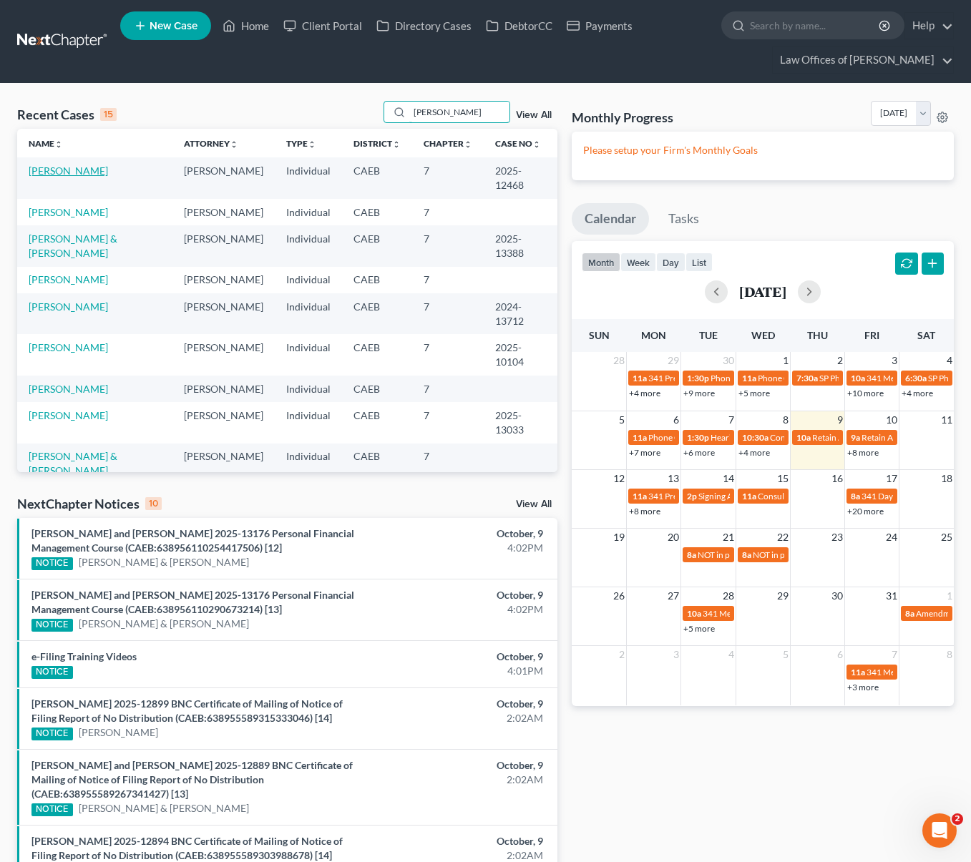
type input "[PERSON_NAME]"
click at [85, 175] on link "[PERSON_NAME]" at bounding box center [68, 171] width 79 height 12
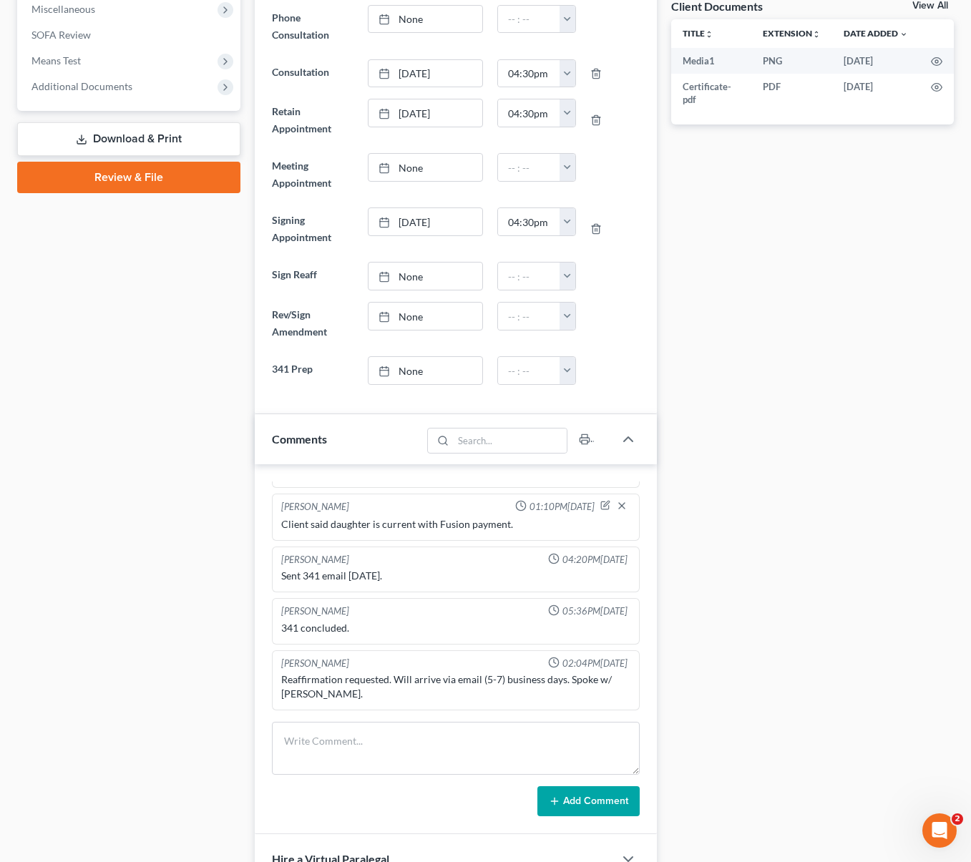
scroll to position [581, 0]
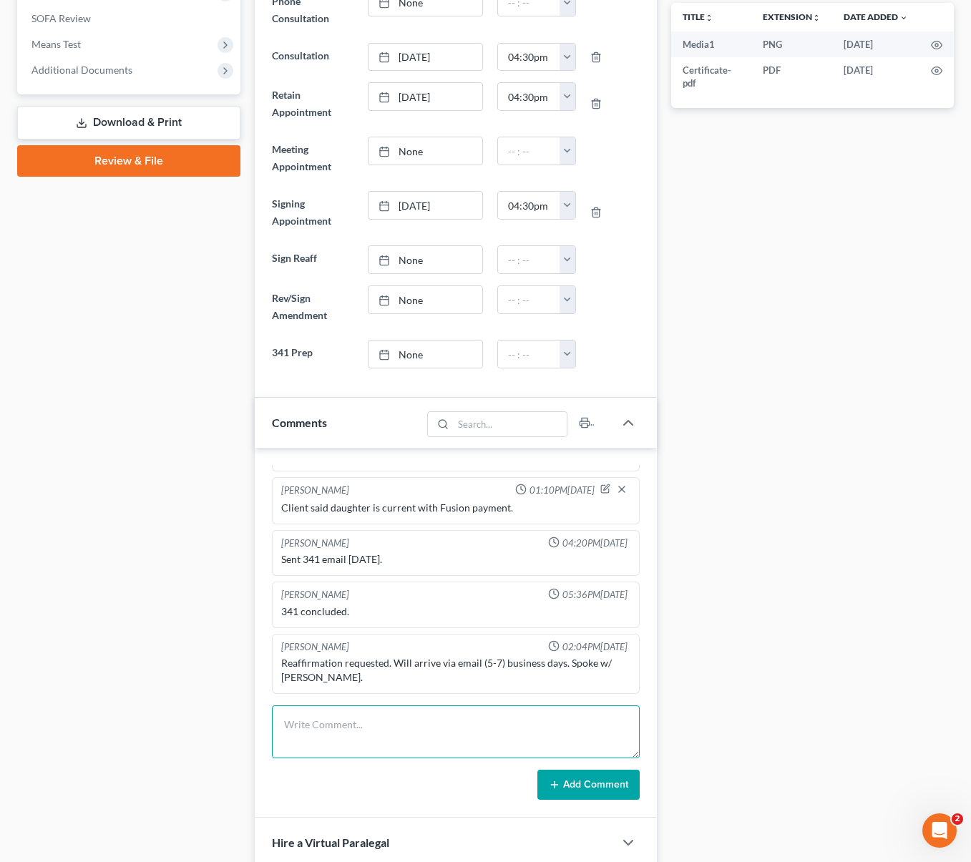
click at [305, 725] on textarea at bounding box center [455, 731] width 367 height 53
type textarea "[PERSON_NAME] called to attorney '[PERSON_NAME]' to request the reaff. She has …"
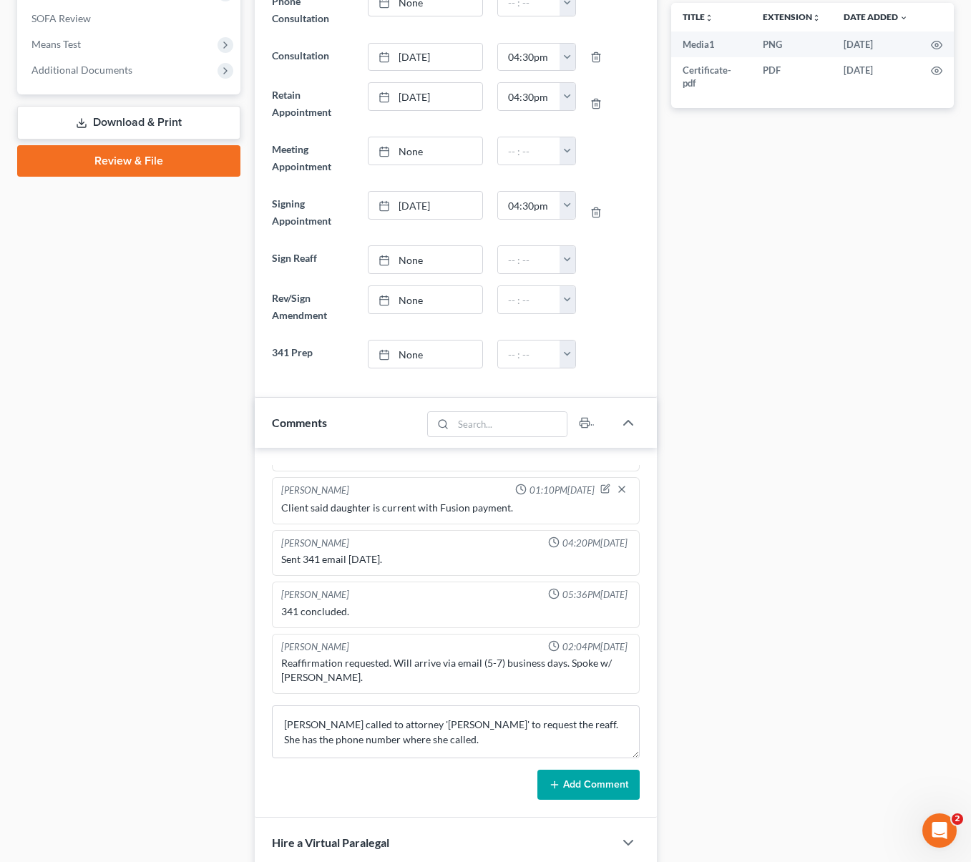
click at [584, 790] on button "Add Comment" at bounding box center [588, 785] width 102 height 30
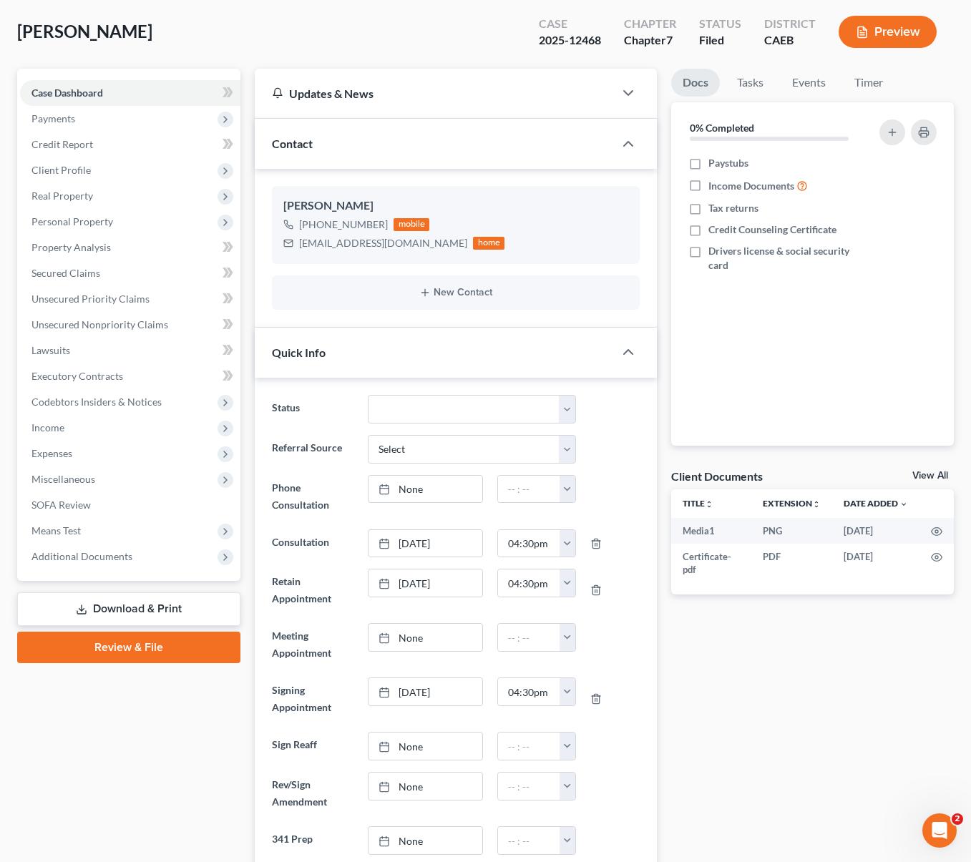
scroll to position [0, 0]
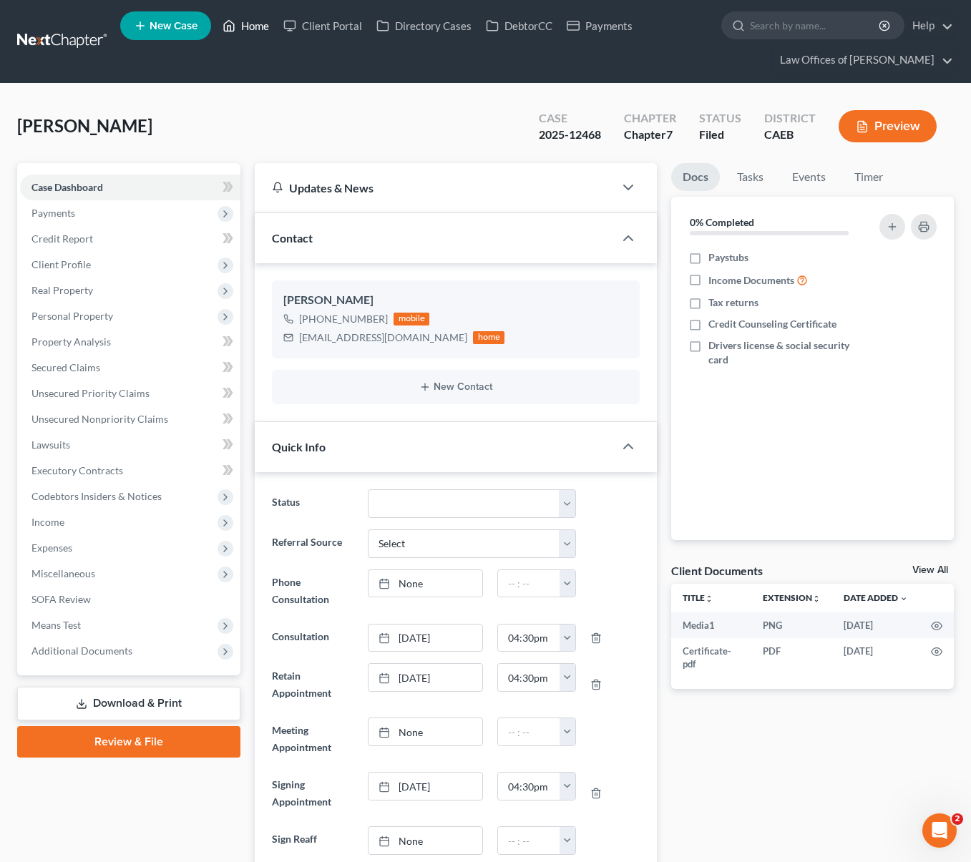
click at [270, 24] on link "Home" at bounding box center [245, 26] width 61 height 26
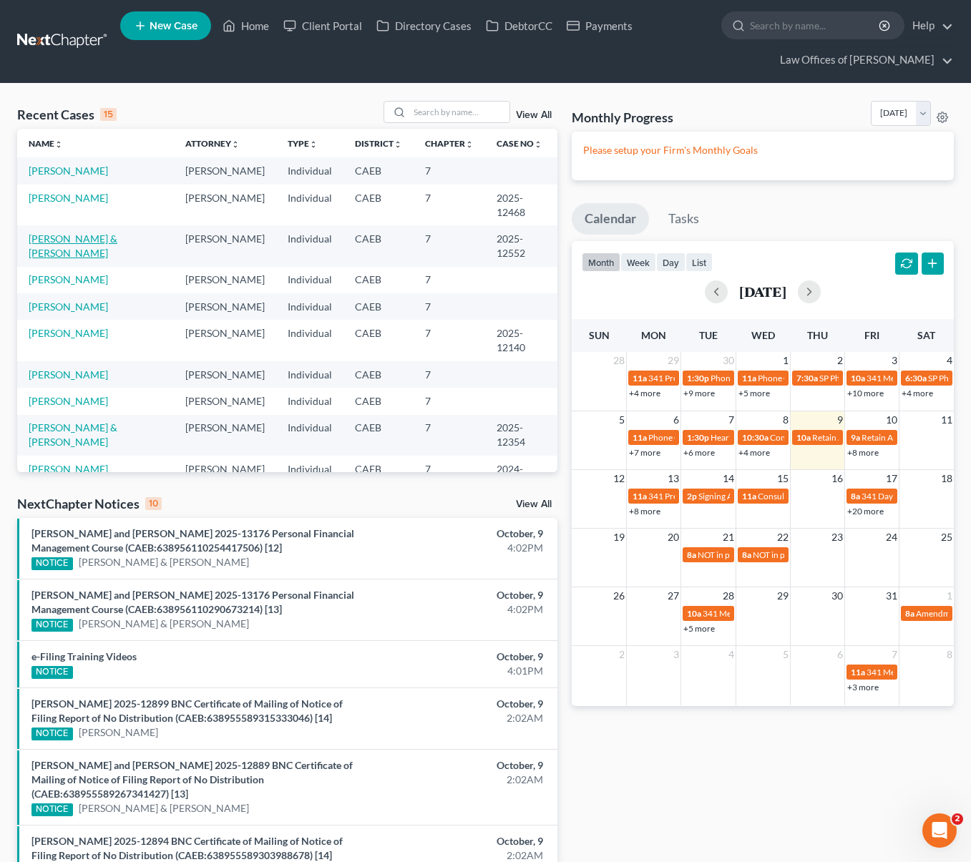
click at [117, 237] on link "[PERSON_NAME] & [PERSON_NAME]" at bounding box center [73, 245] width 89 height 26
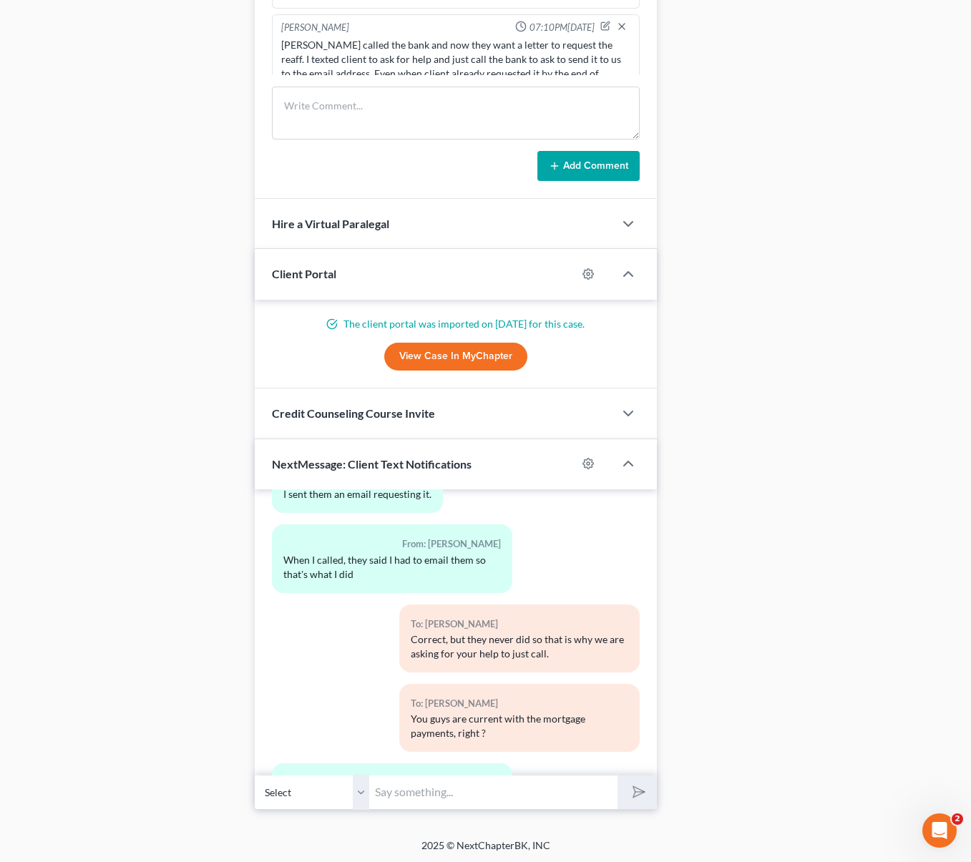
scroll to position [1201, 0]
drag, startPoint x: 478, startPoint y: 786, endPoint x: 463, endPoint y: 784, distance: 15.2
click at [478, 786] on input "text" at bounding box center [493, 790] width 248 height 35
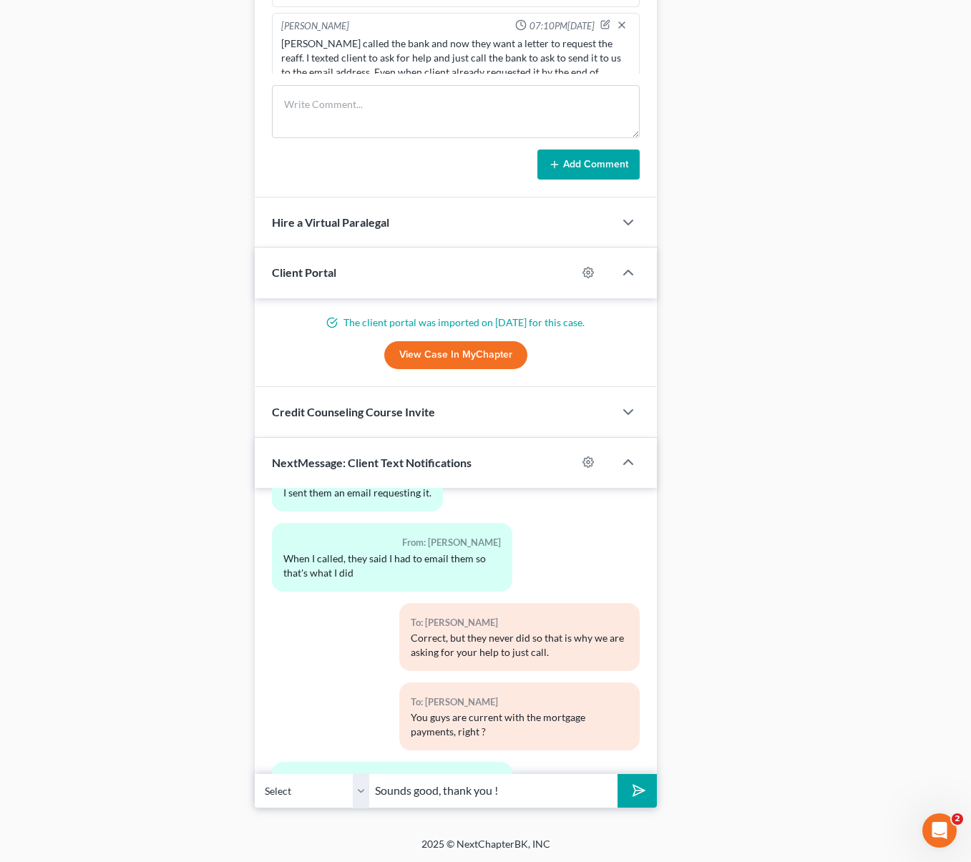
type input "Sounds good, thank you !"
click at [617, 774] on button "submit" at bounding box center [636, 791] width 39 height 34
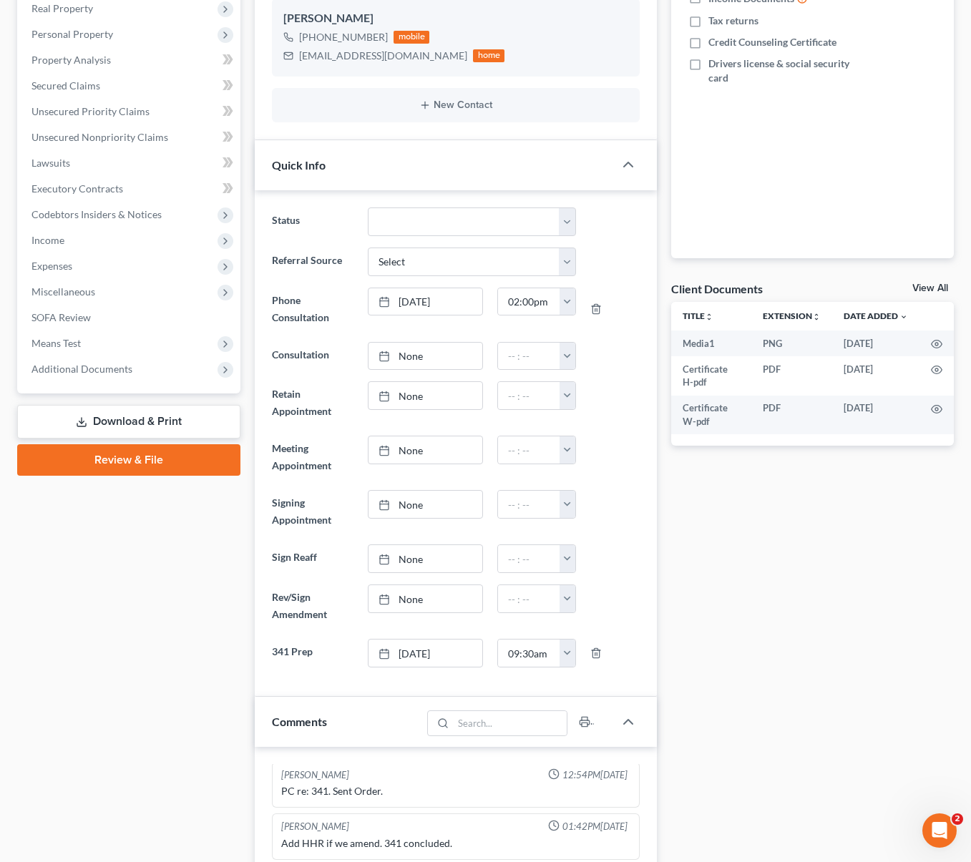
scroll to position [192, 0]
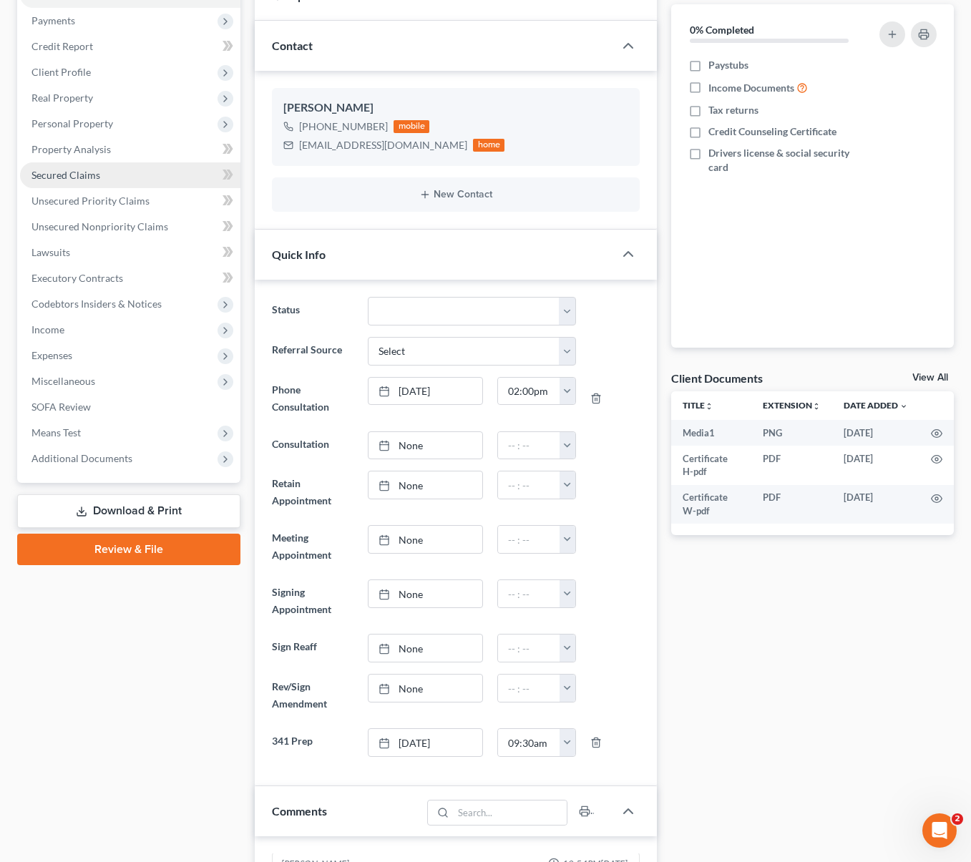
click at [94, 182] on link "Secured Claims" at bounding box center [130, 175] width 220 height 26
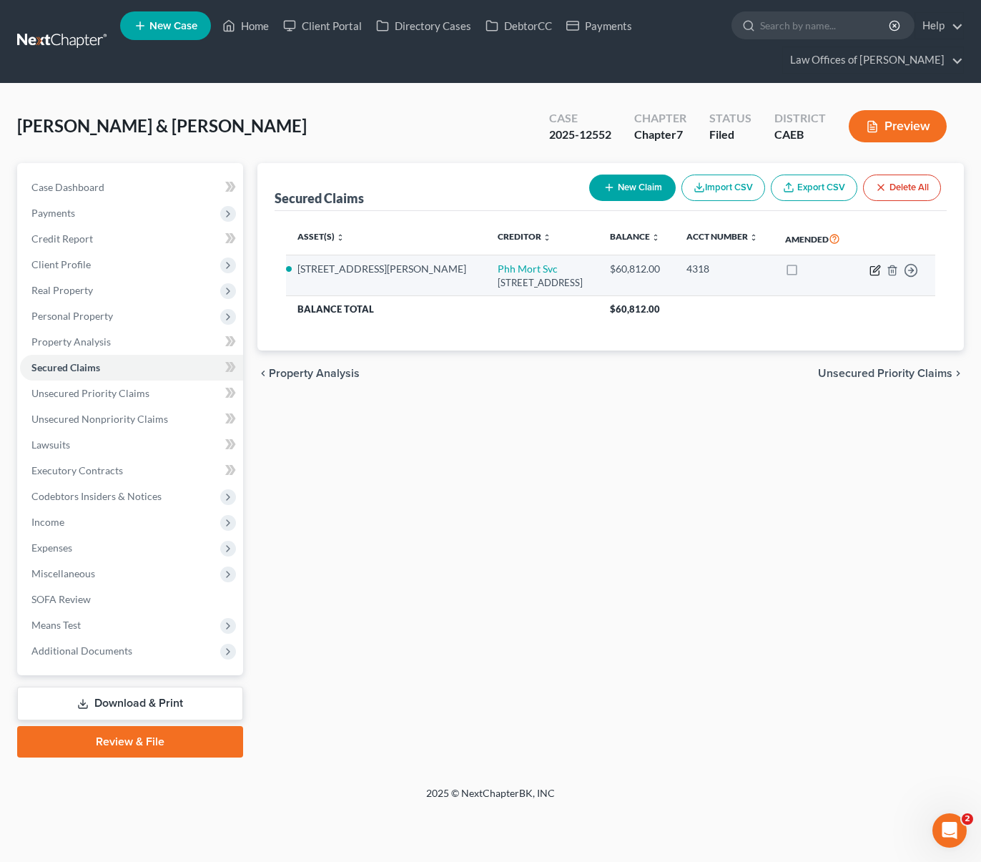
click at [872, 270] on icon "button" at bounding box center [875, 270] width 11 height 11
select select "33"
select select "3"
select select "2"
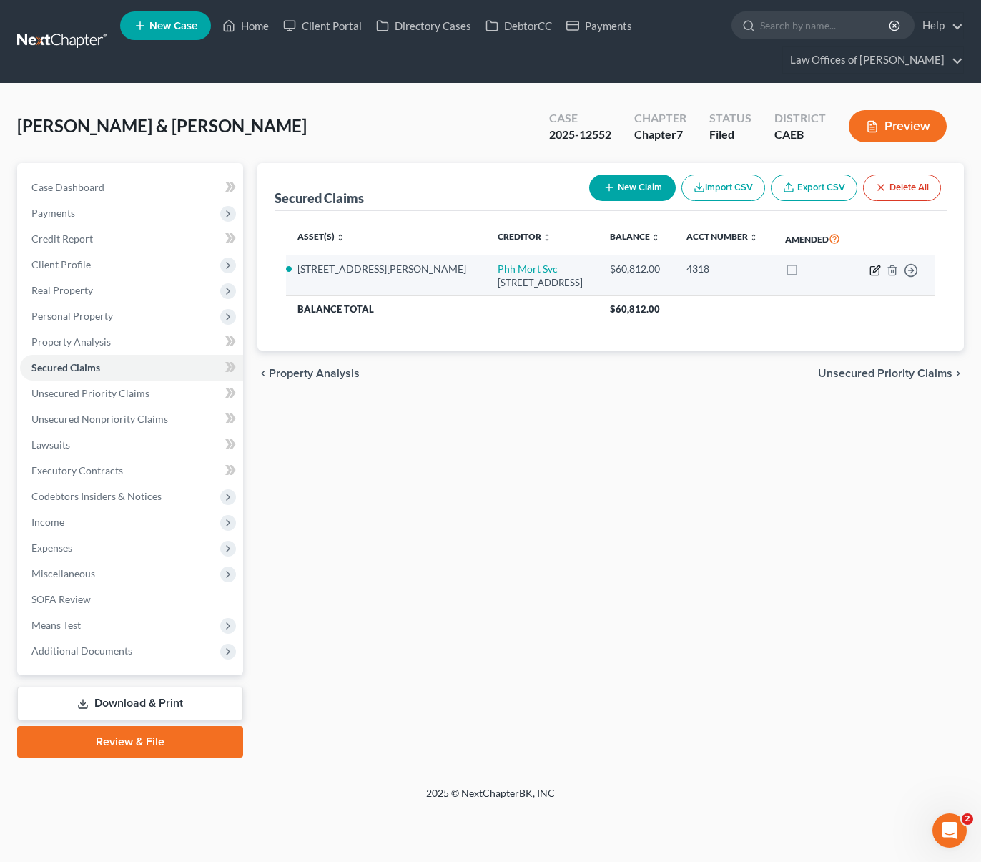
select select "0"
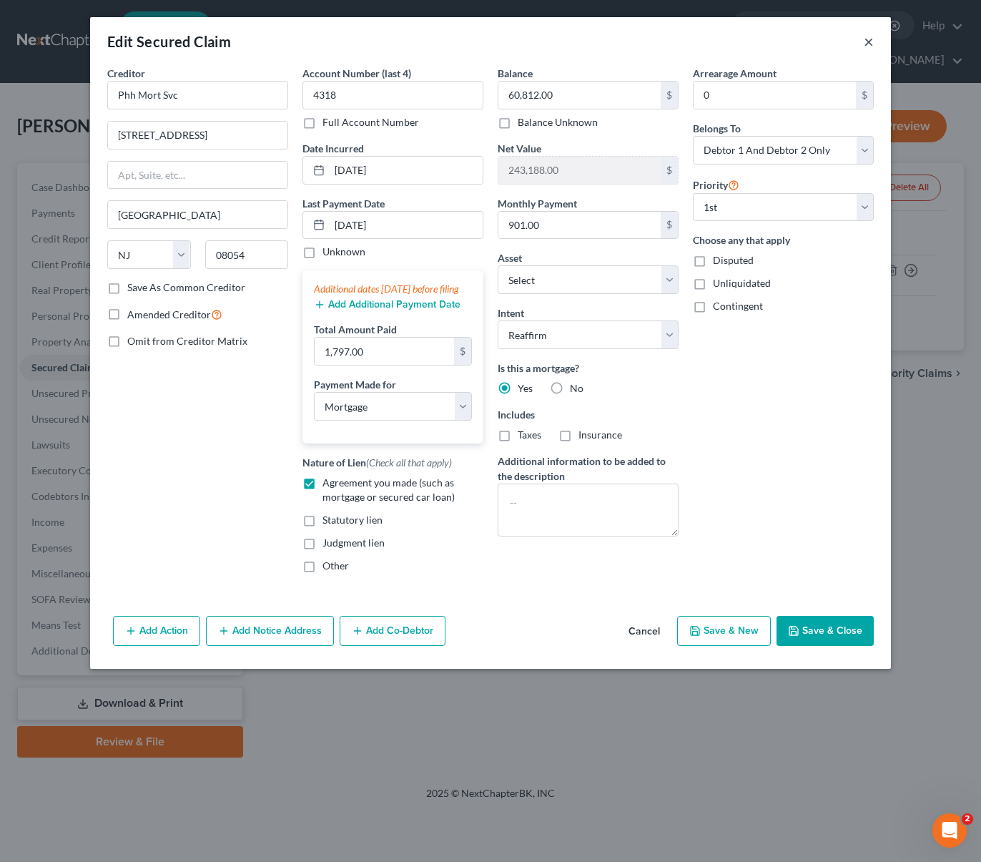
click at [867, 41] on button "×" at bounding box center [869, 41] width 10 height 17
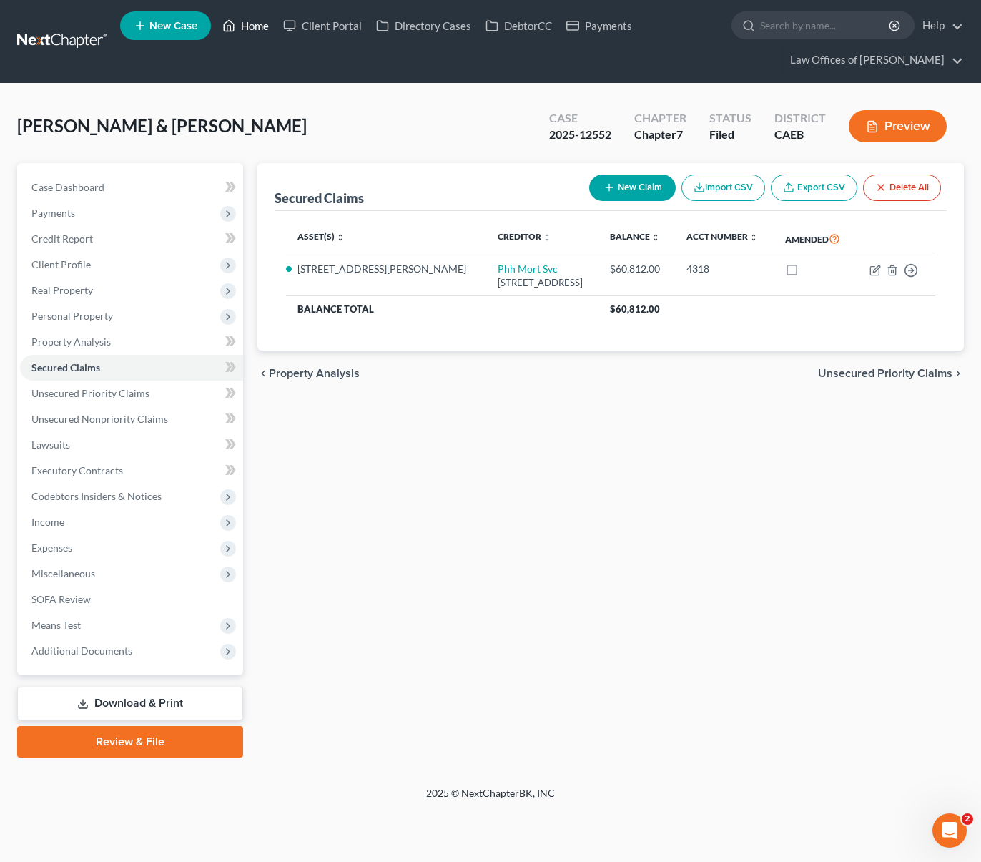
click at [259, 29] on link "Home" at bounding box center [245, 26] width 61 height 26
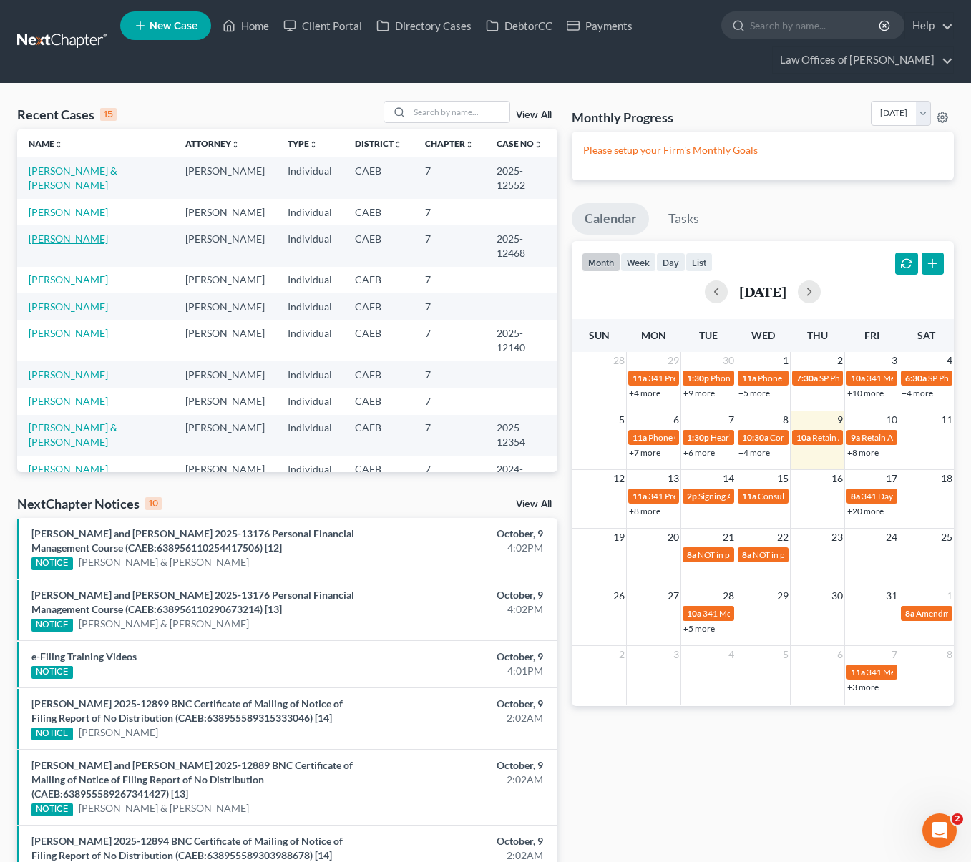
click at [59, 232] on link "[PERSON_NAME]" at bounding box center [68, 238] width 79 height 12
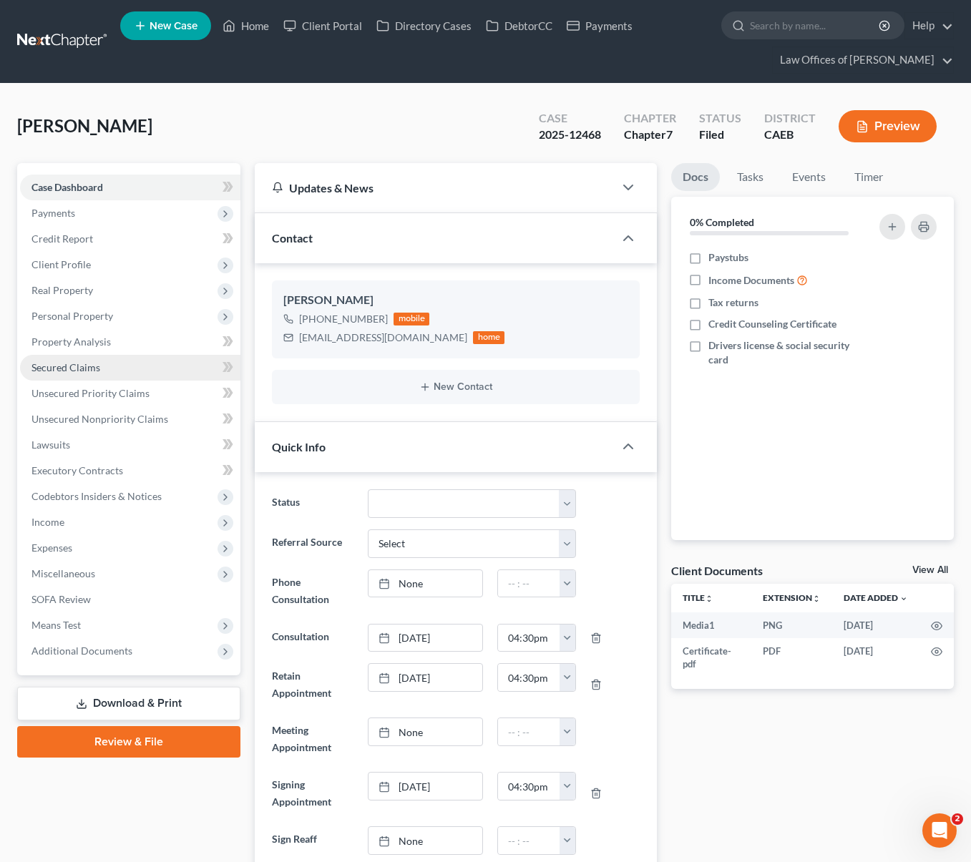
scroll to position [1055, 0]
click at [143, 369] on link "Secured Claims" at bounding box center [130, 368] width 220 height 26
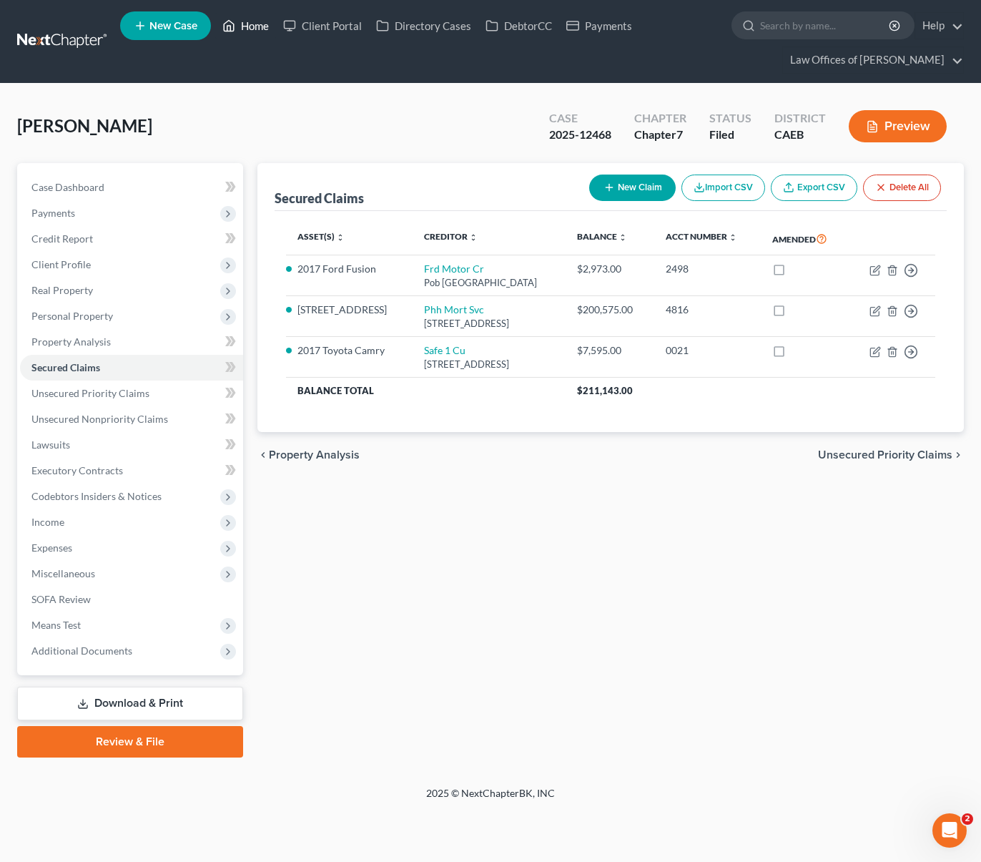
click at [251, 30] on link "Home" at bounding box center [245, 26] width 61 height 26
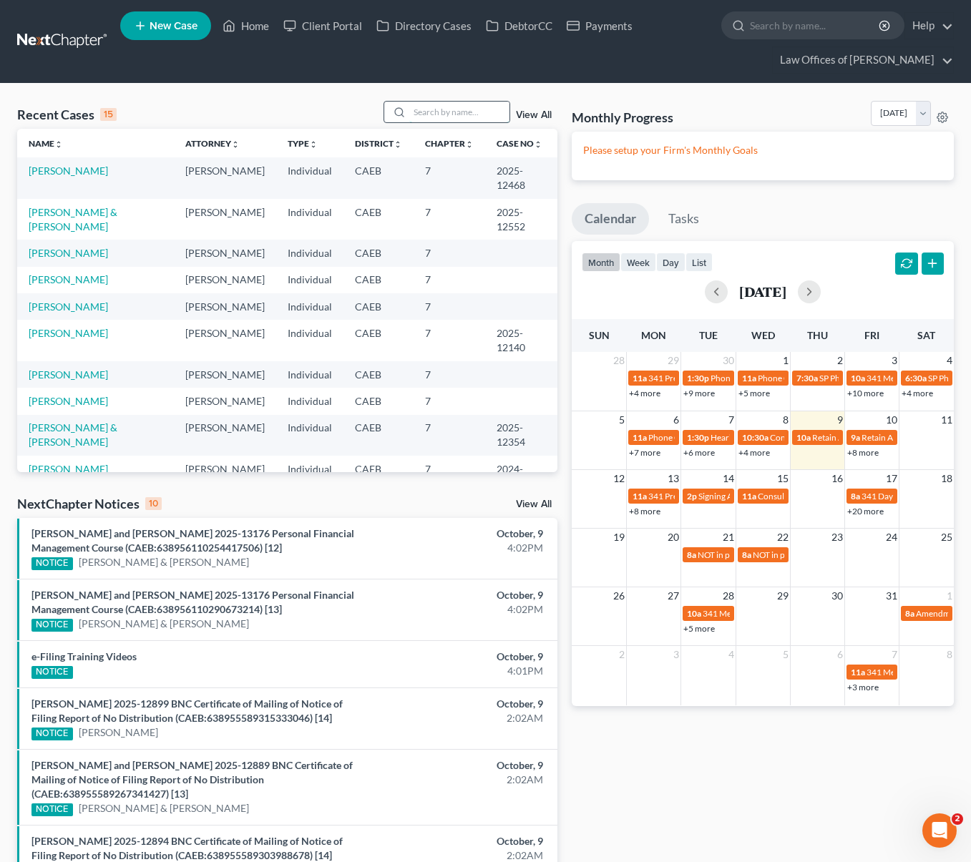
click at [438, 106] on input "search" at bounding box center [459, 112] width 100 height 21
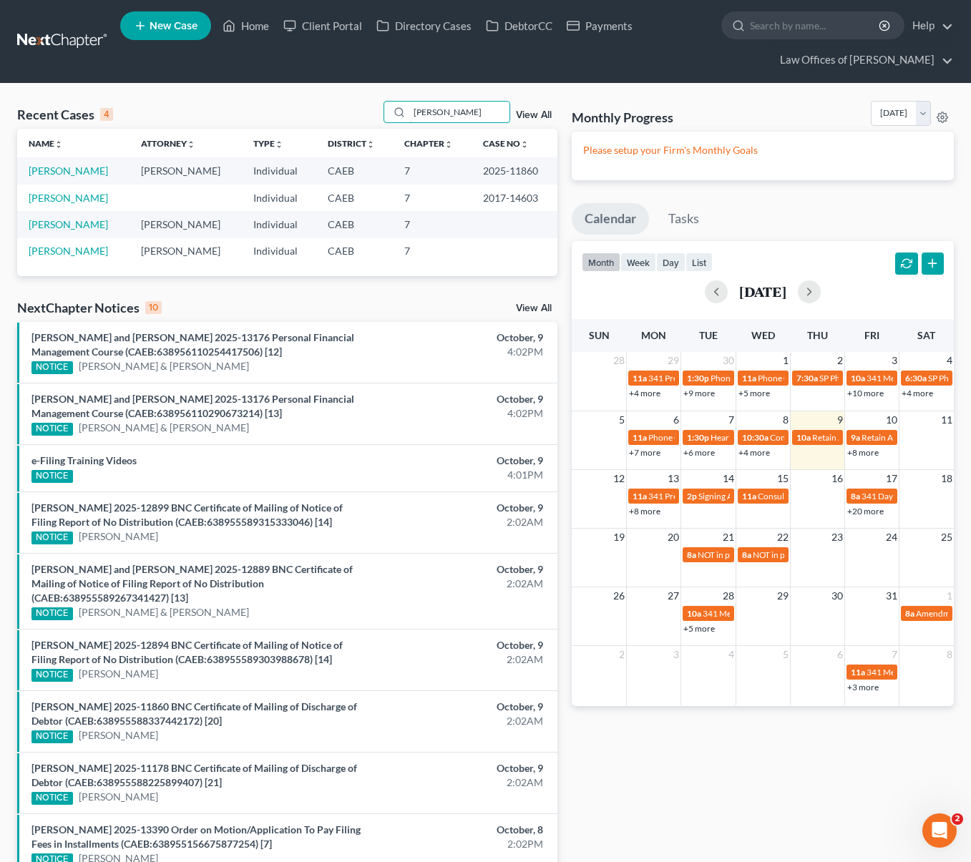
drag, startPoint x: 456, startPoint y: 114, endPoint x: 342, endPoint y: 103, distance: 115.0
click at [342, 103] on div "Recent Cases 4 [PERSON_NAME] View All" at bounding box center [287, 115] width 540 height 28
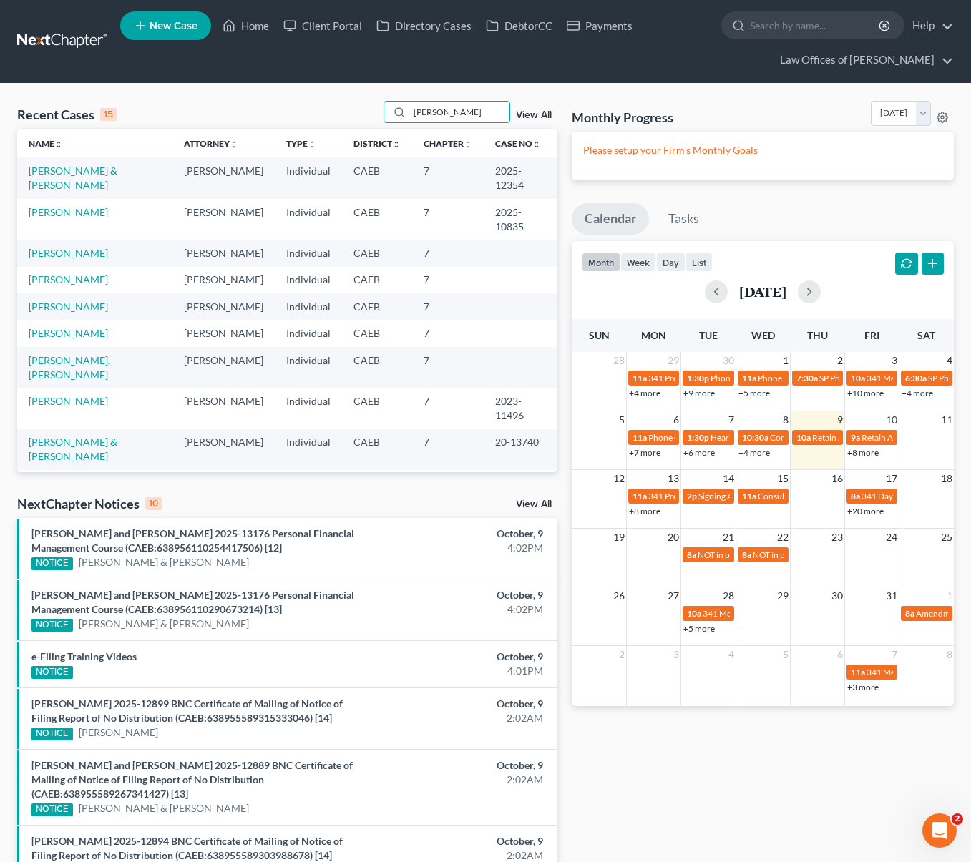
click at [868, 456] on link "+8 more" at bounding box center [862, 452] width 31 height 11
click at [635, 511] on link "+8 more" at bounding box center [644, 511] width 31 height 11
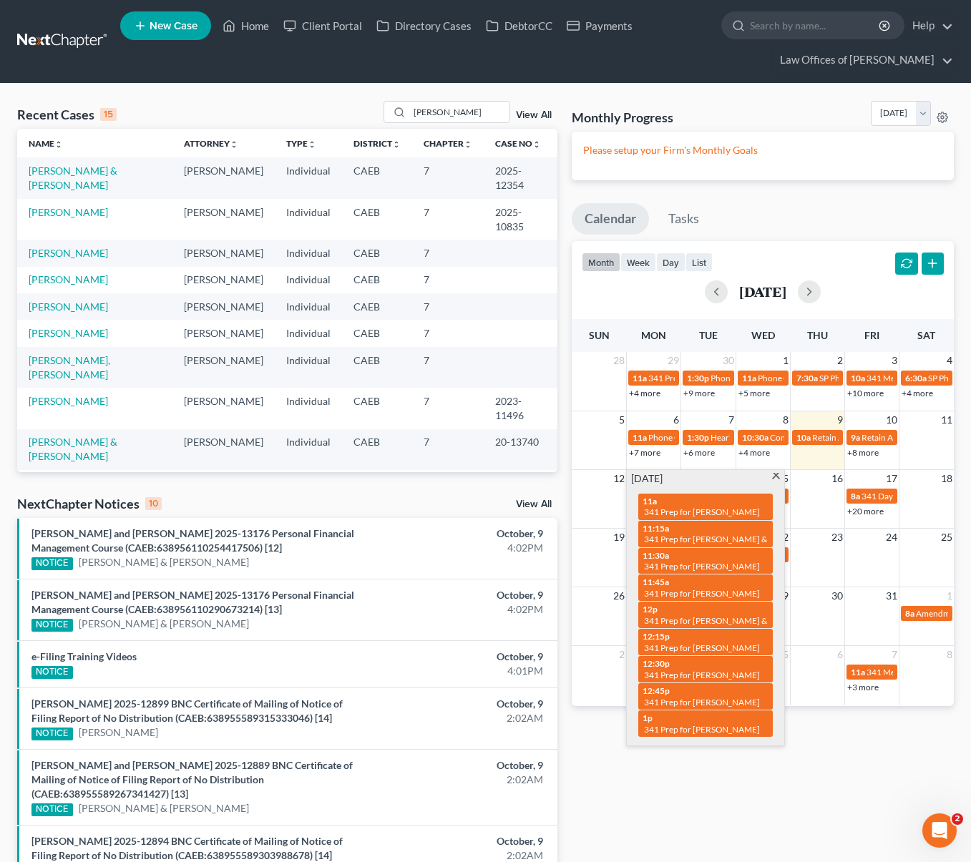
click at [774, 476] on span at bounding box center [775, 477] width 11 height 9
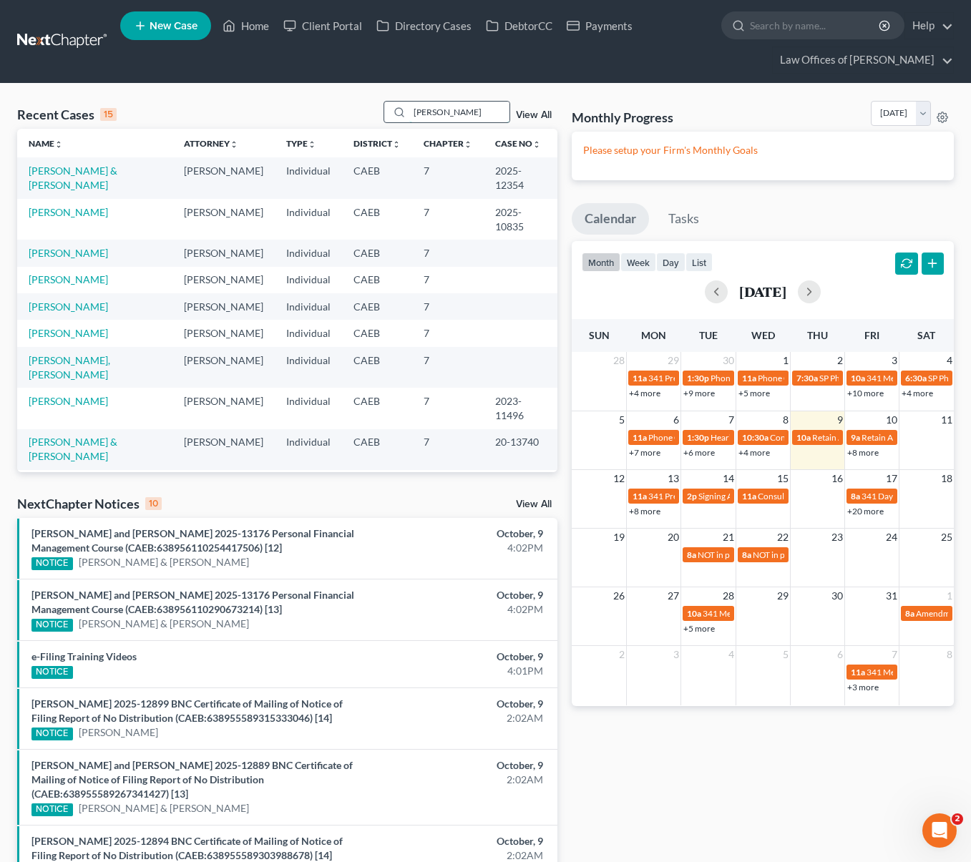
click at [457, 112] on input "[PERSON_NAME]" at bounding box center [459, 112] width 100 height 21
type input "J"
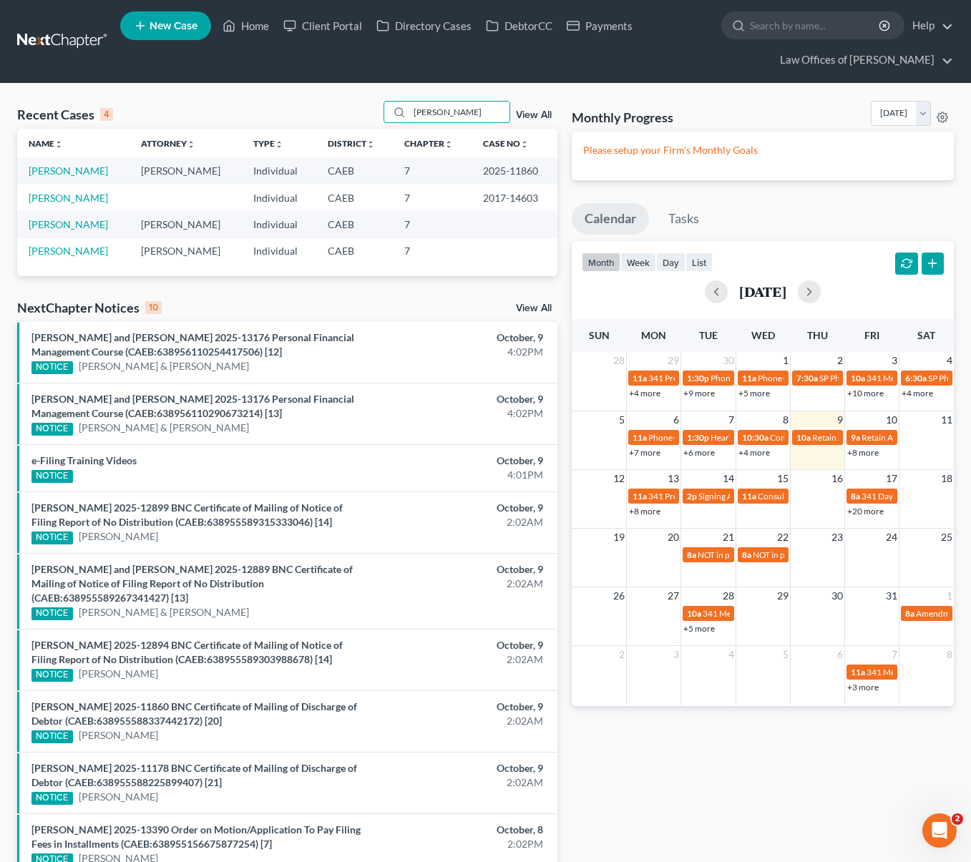
type input "[PERSON_NAME]"
click at [820, 295] on button "button" at bounding box center [809, 291] width 23 height 23
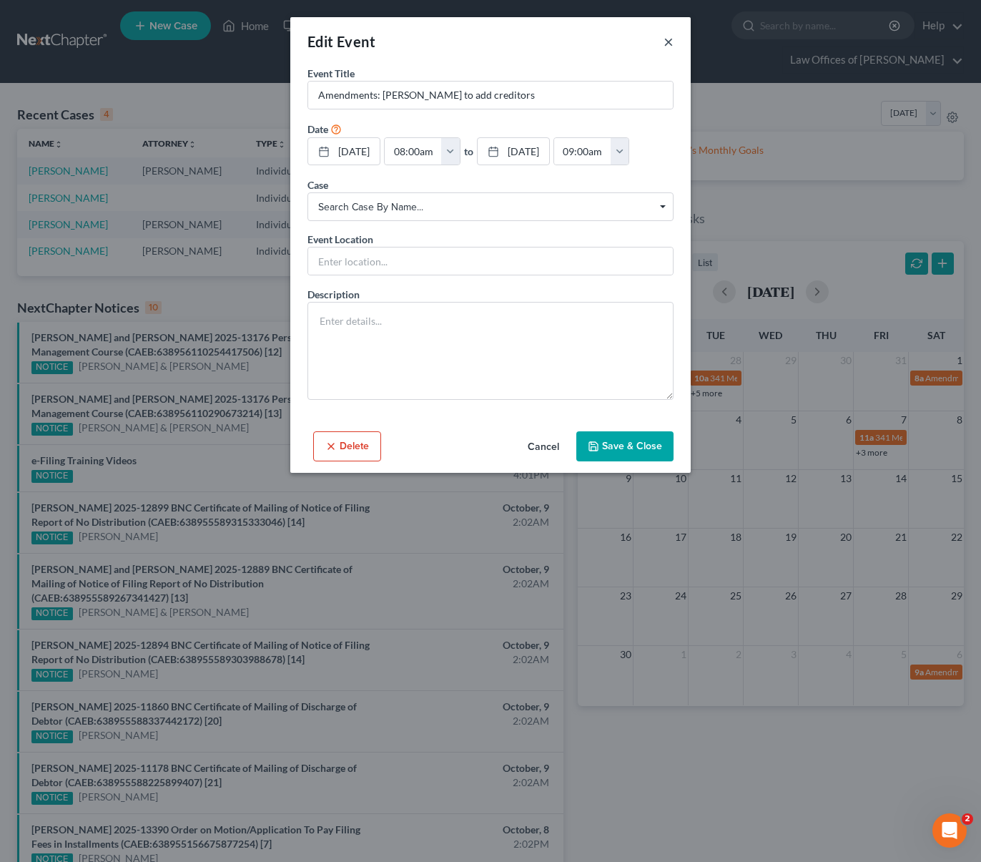
click at [669, 44] on button "×" at bounding box center [669, 41] width 10 height 17
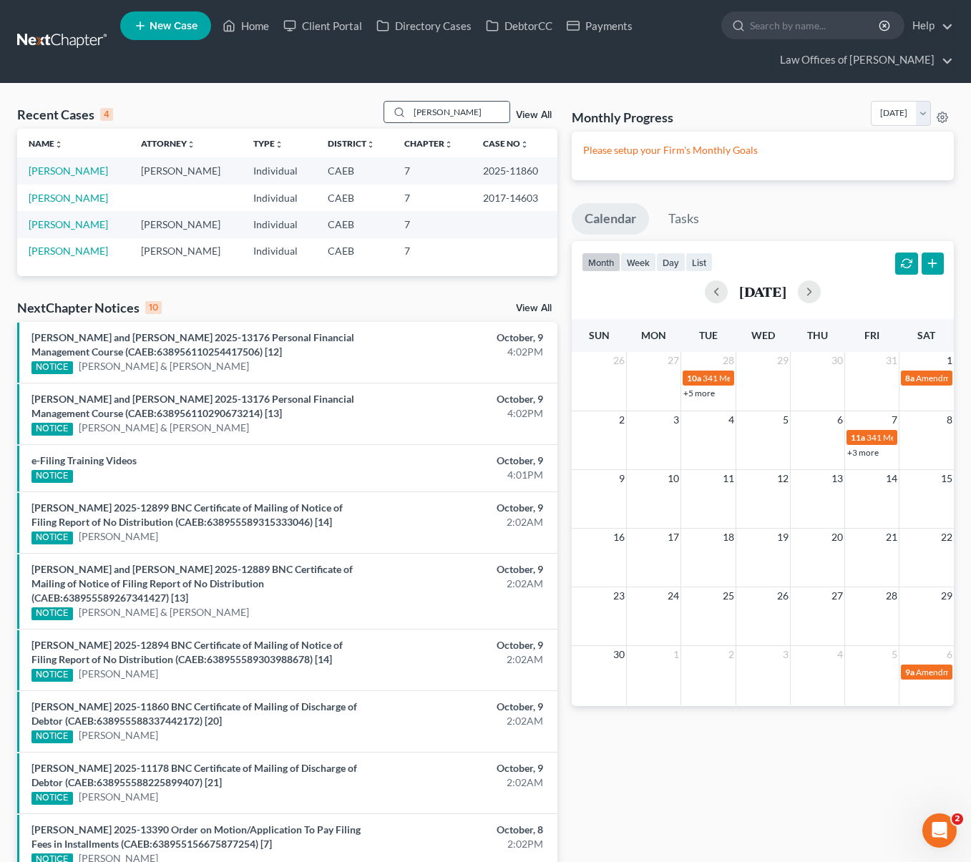
click at [476, 119] on input "[PERSON_NAME]" at bounding box center [459, 112] width 100 height 21
click at [705, 290] on button "button" at bounding box center [716, 291] width 23 height 23
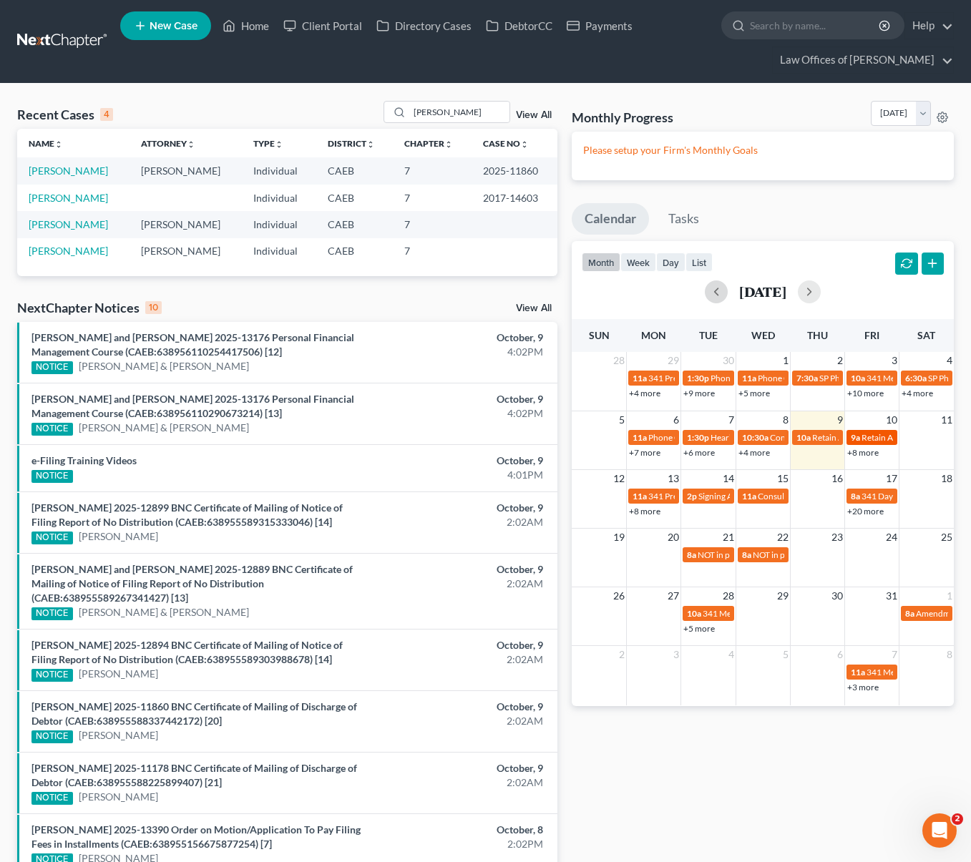
click at [886, 437] on span "Retain Appointment for [PERSON_NAME], [PERSON_NAME]" at bounding box center [975, 437] width 228 height 11
select select "Days"
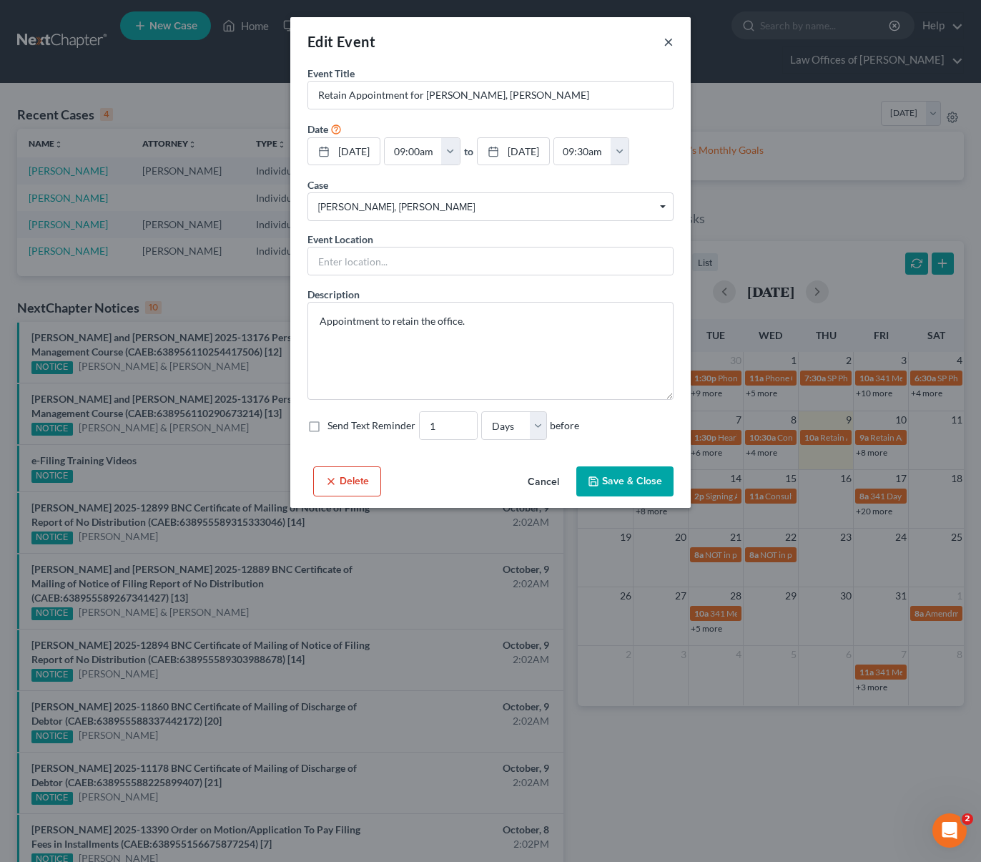
click at [670, 36] on button "×" at bounding box center [669, 41] width 10 height 17
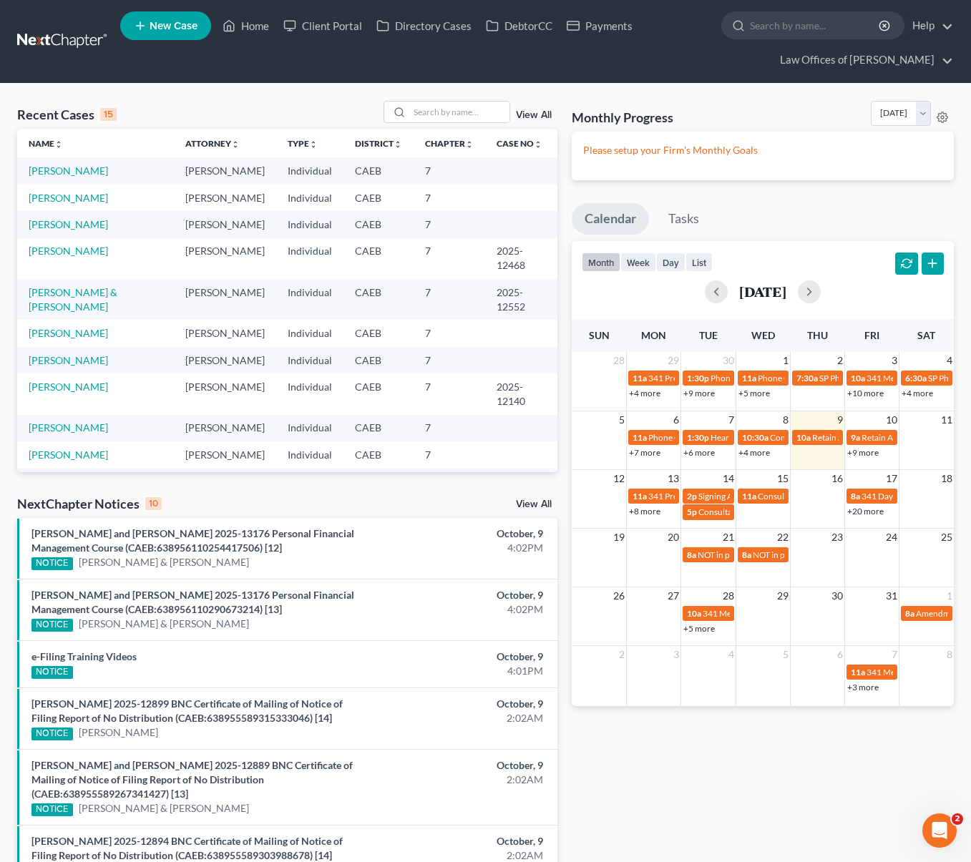
click at [857, 451] on link "+9 more" at bounding box center [862, 452] width 31 height 11
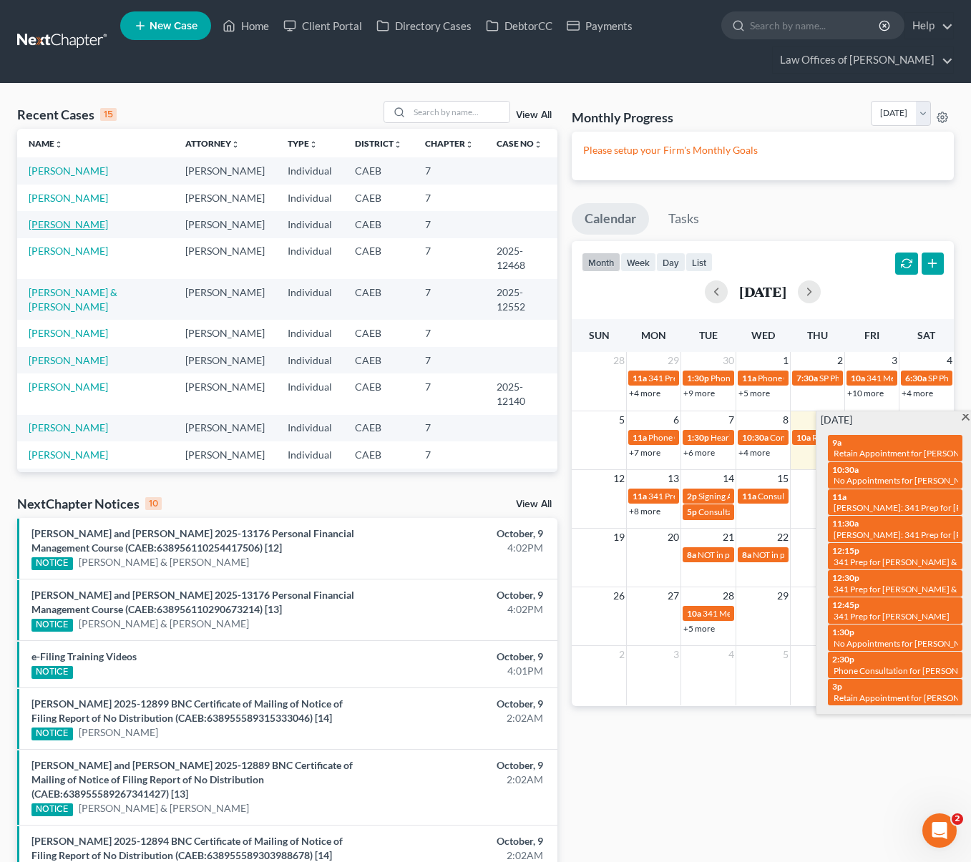
click at [82, 225] on link "Chaidez, Joell" at bounding box center [68, 224] width 79 height 12
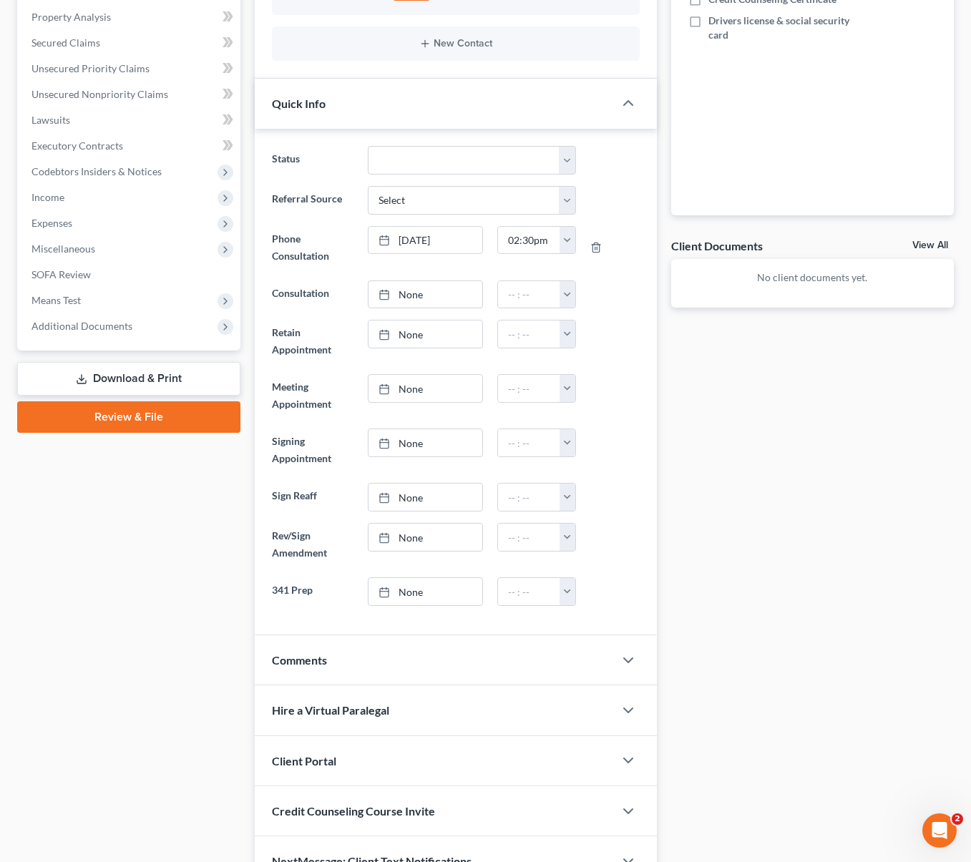
scroll to position [325, 0]
click at [628, 662] on icon "button" at bounding box center [627, 659] width 17 height 17
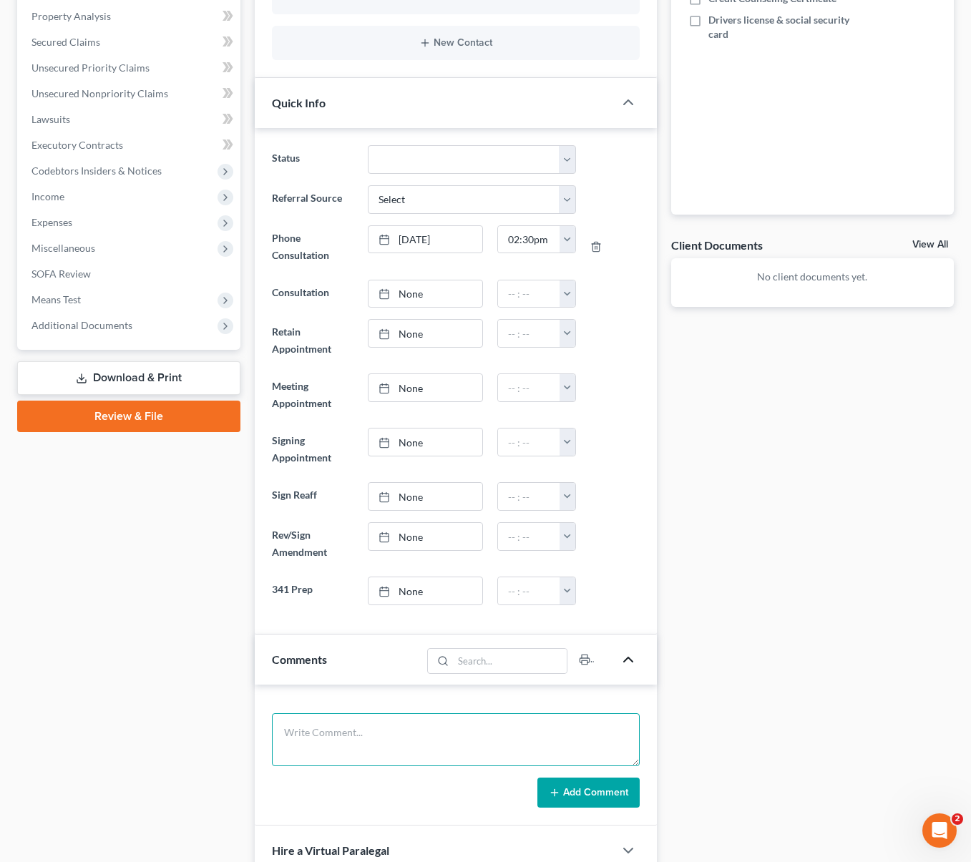
click at [418, 738] on textarea at bounding box center [455, 739] width 367 height 53
type textarea "Owes $ 175K including IRS & State."
click at [563, 798] on button "Add Comment" at bounding box center [588, 793] width 102 height 30
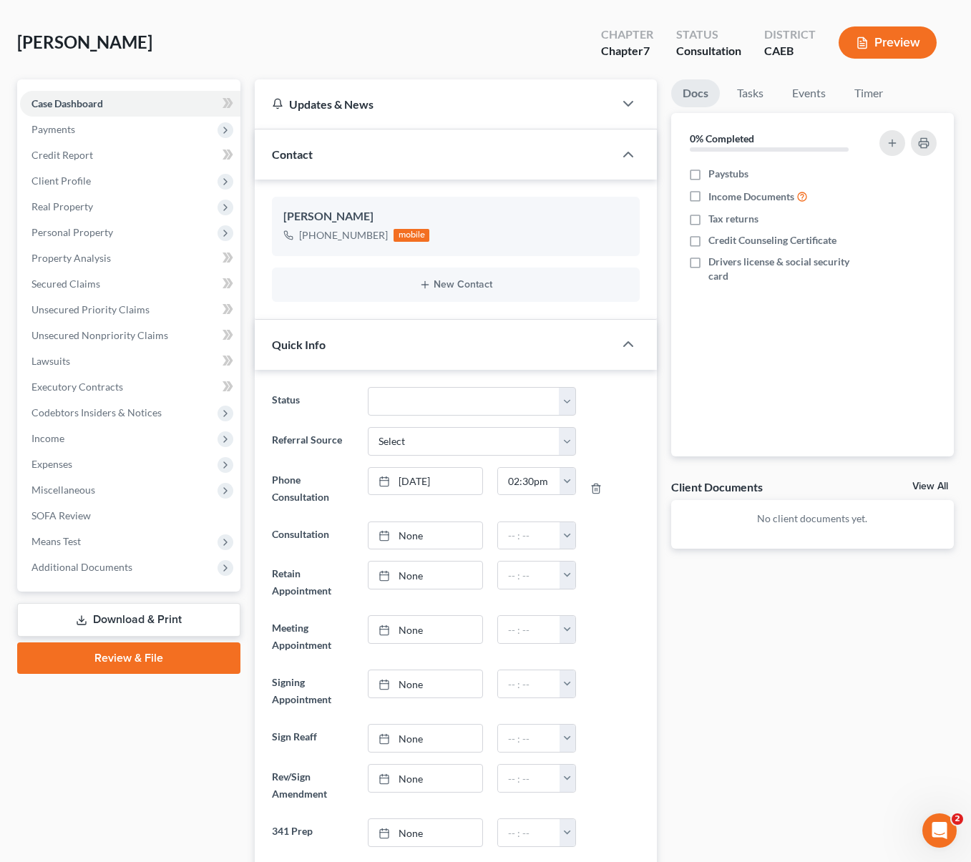
scroll to position [0, 0]
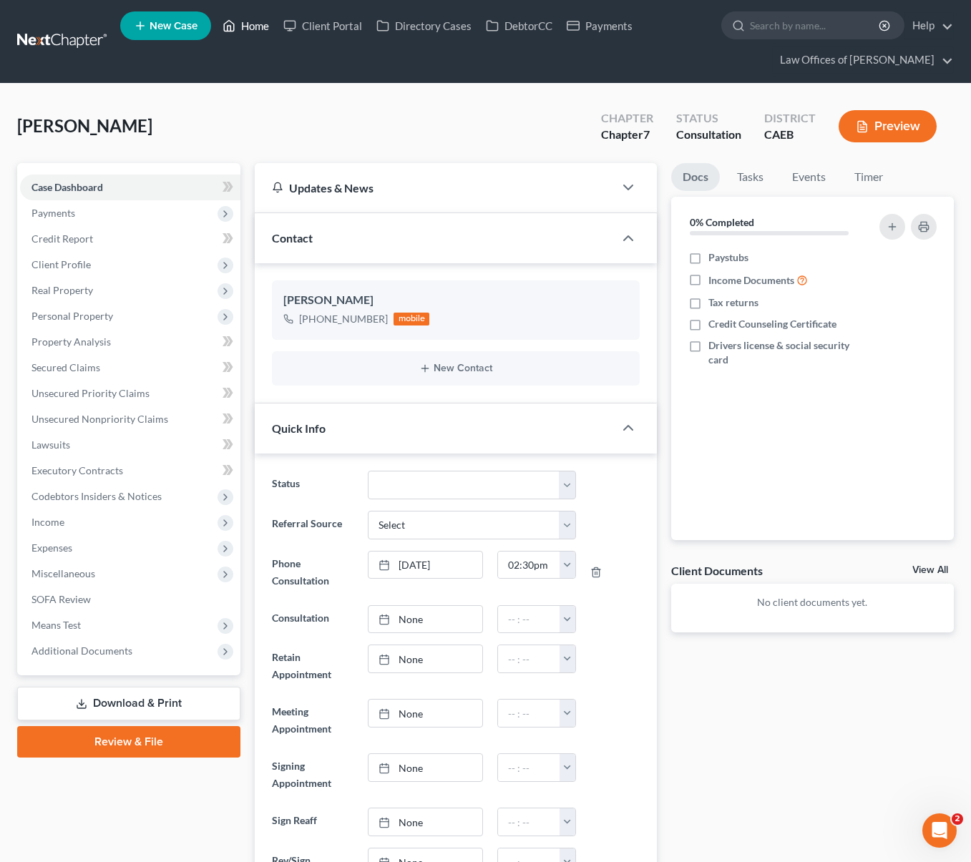
click at [264, 24] on link "Home" at bounding box center [245, 26] width 61 height 26
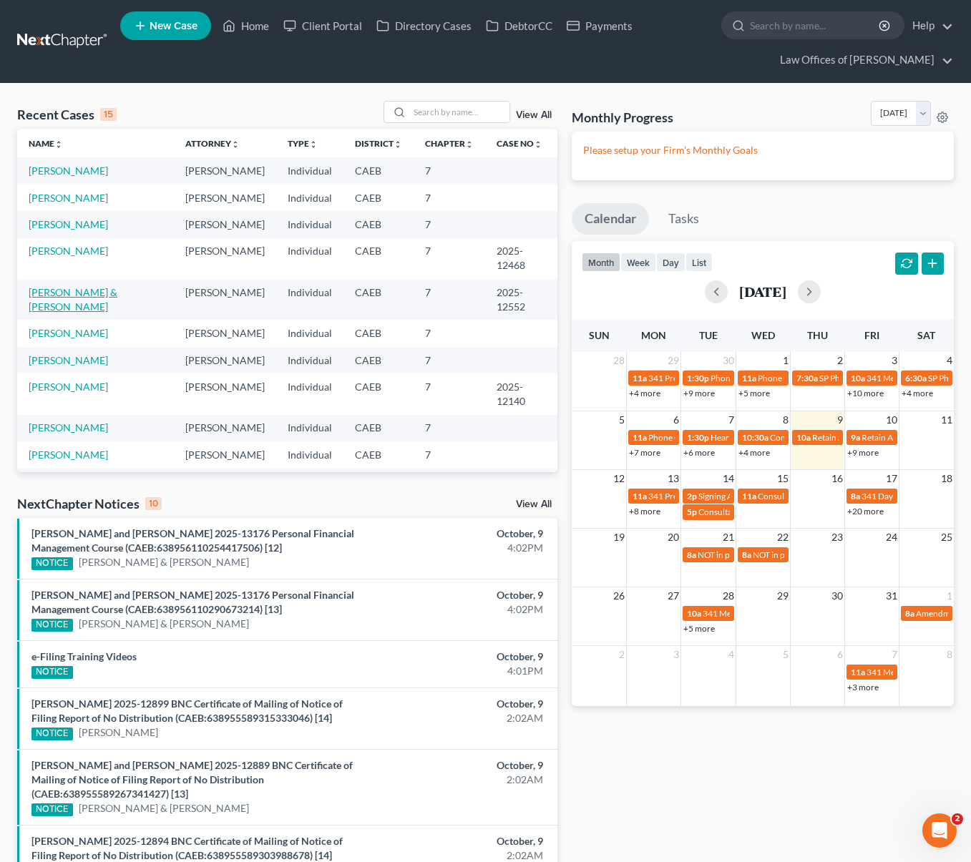
click at [117, 293] on link "[PERSON_NAME] & [PERSON_NAME]" at bounding box center [73, 299] width 89 height 26
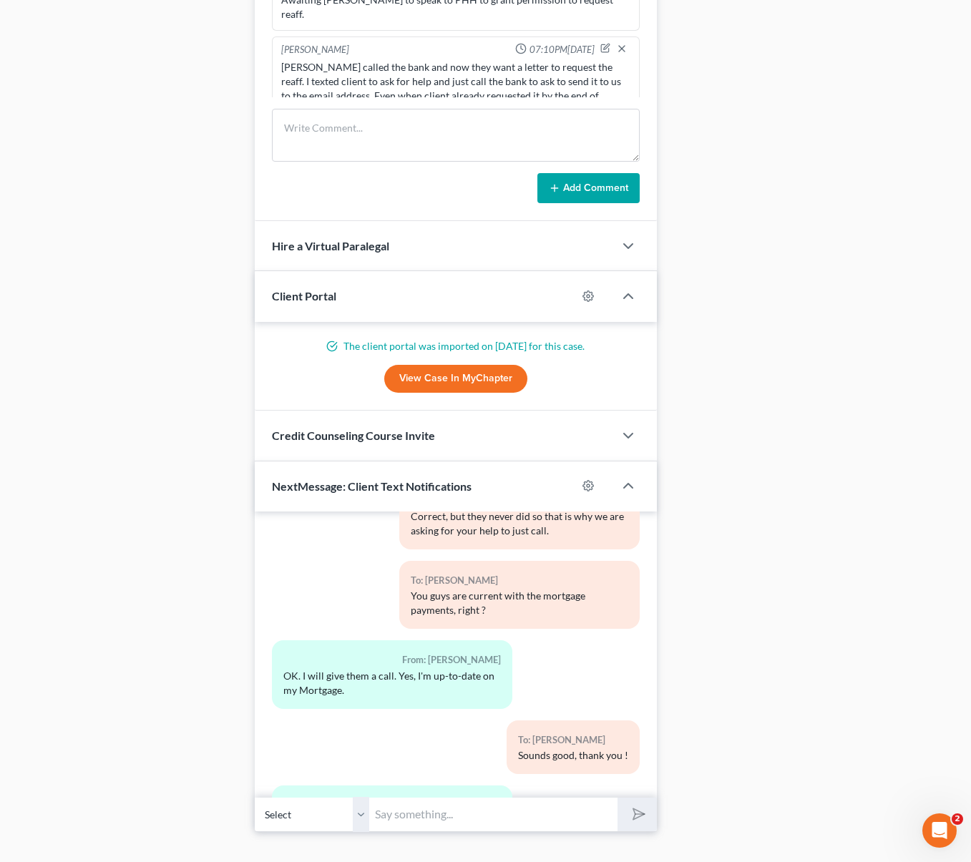
scroll to position [1178, 0]
click at [419, 813] on input "text" at bounding box center [493, 813] width 248 height 35
type input "Perfect !"
click at [617, 797] on button "submit" at bounding box center [636, 814] width 39 height 34
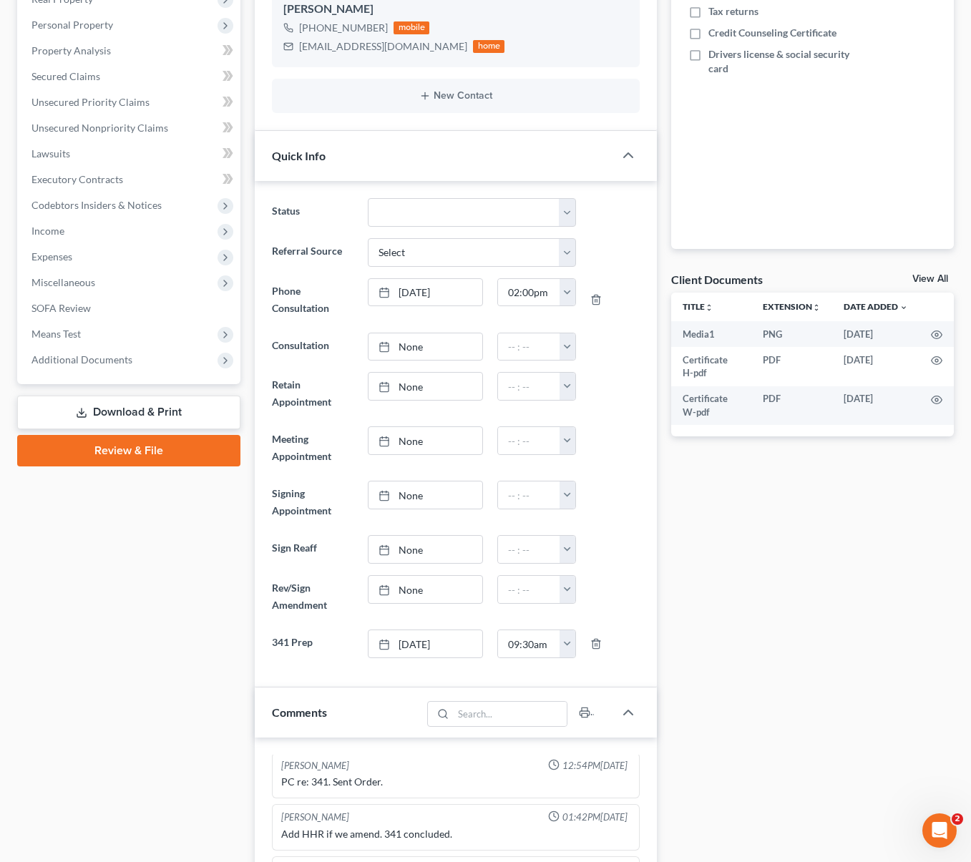
scroll to position [0, 0]
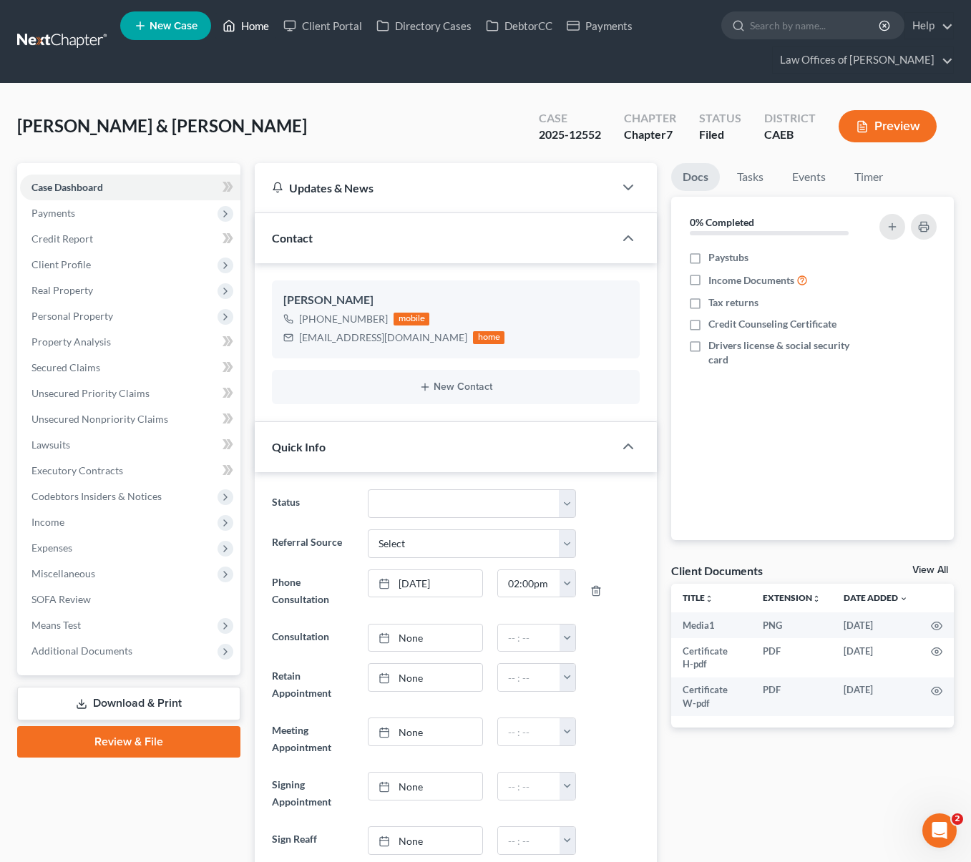
click at [265, 27] on link "Home" at bounding box center [245, 26] width 61 height 26
